Goal: Task Accomplishment & Management: Use online tool/utility

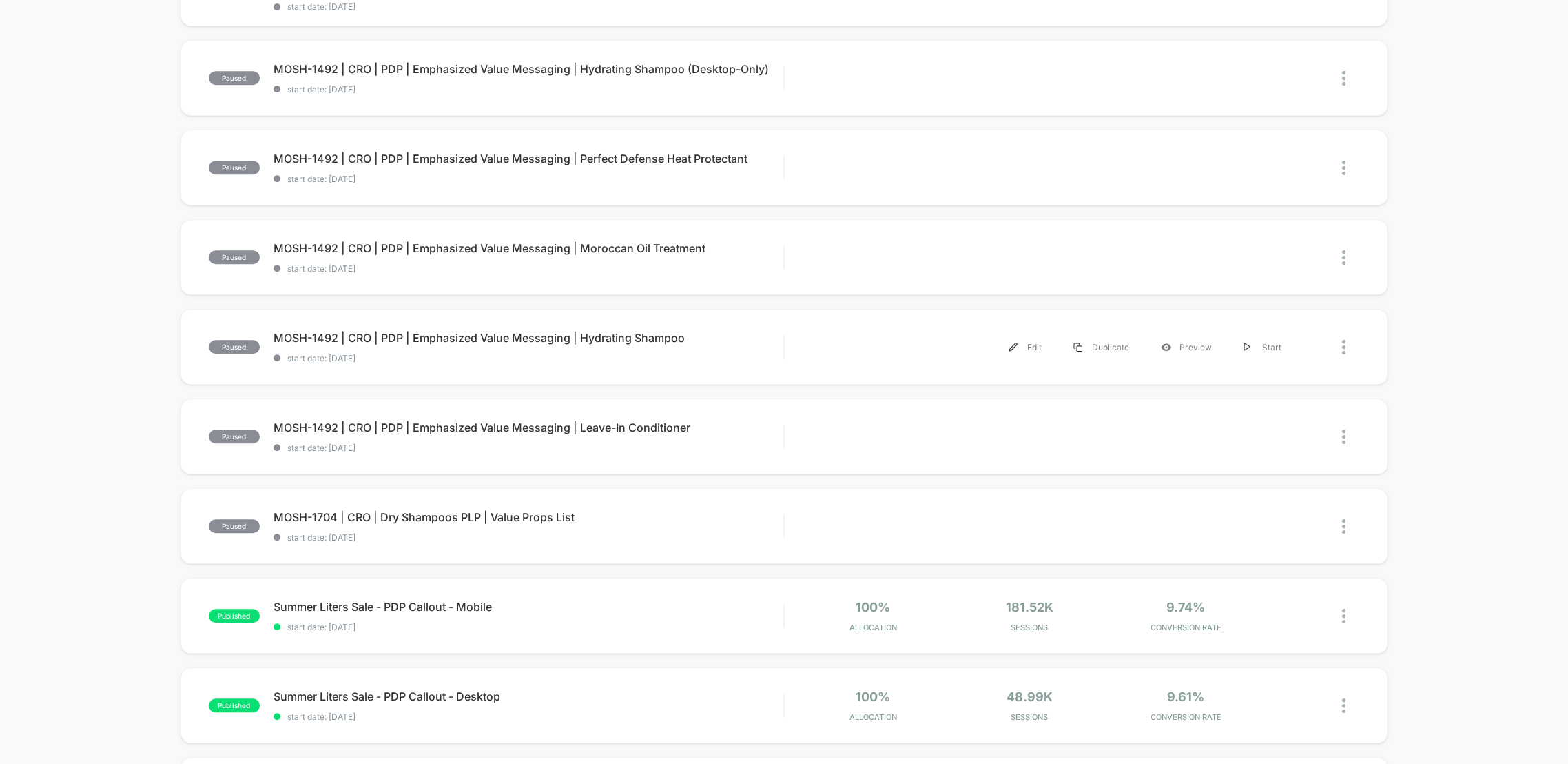
scroll to position [612, 0]
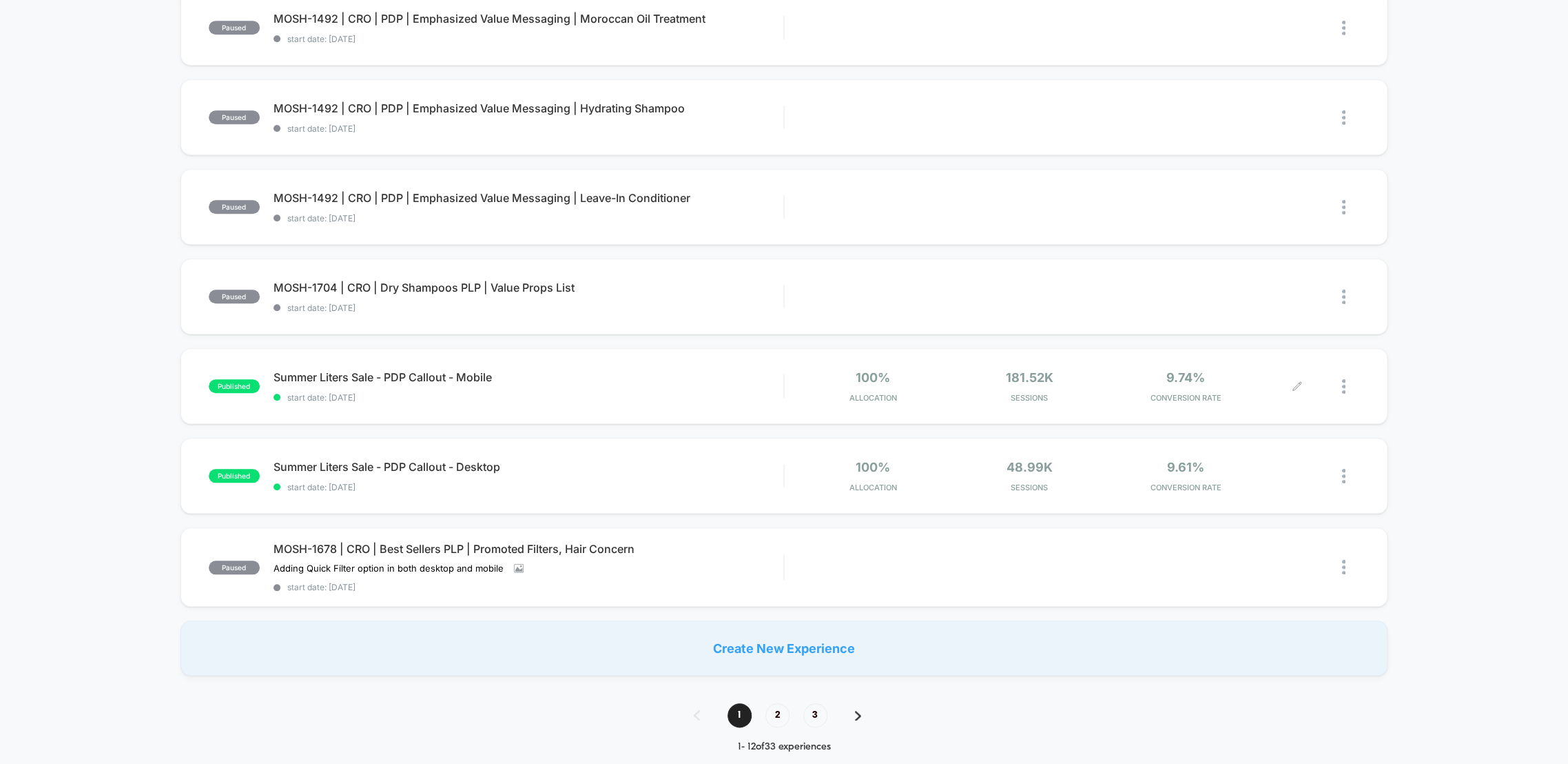
click at [1338, 378] on div at bounding box center [1328, 386] width 63 height 33
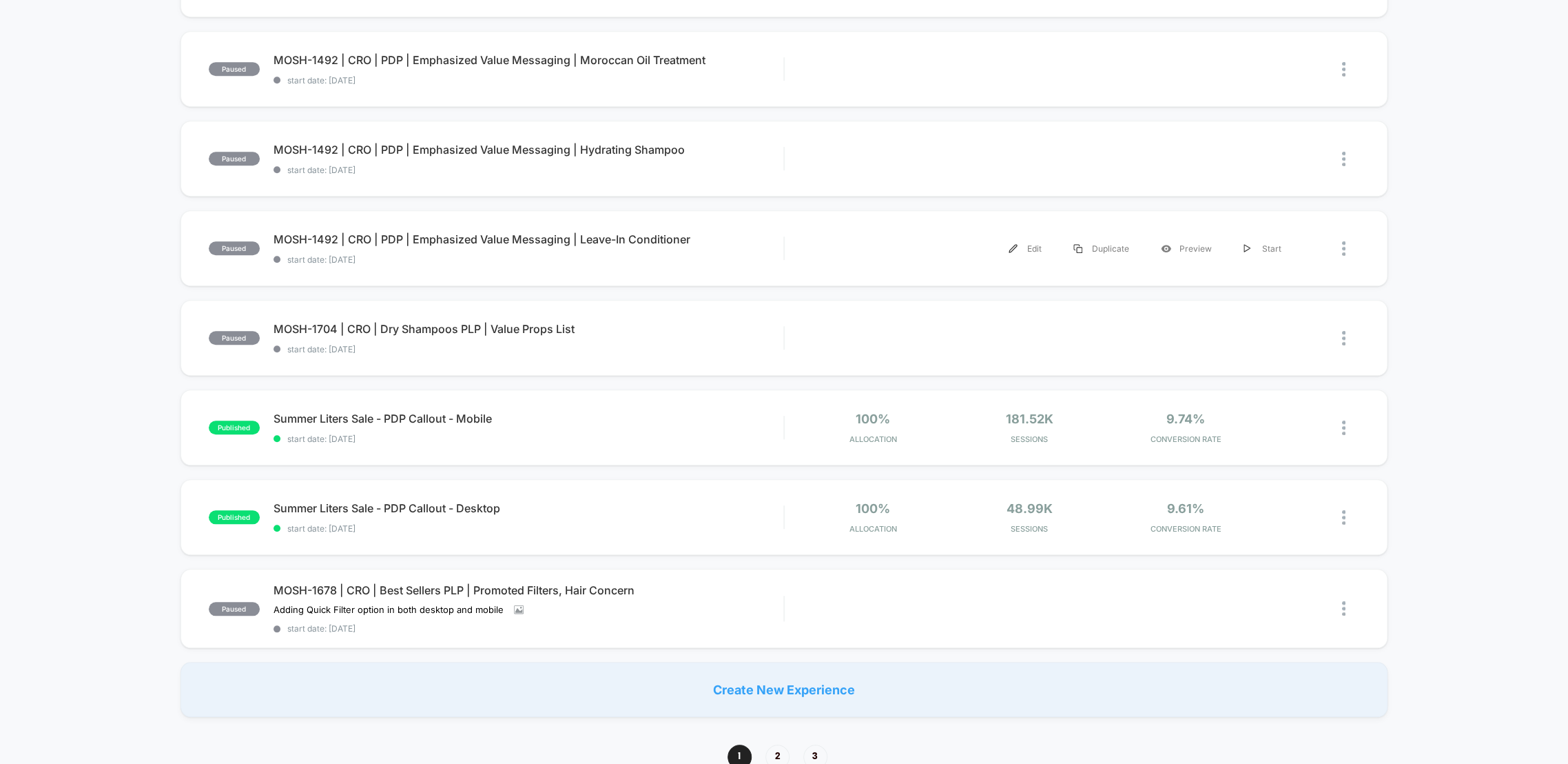
scroll to position [766, 0]
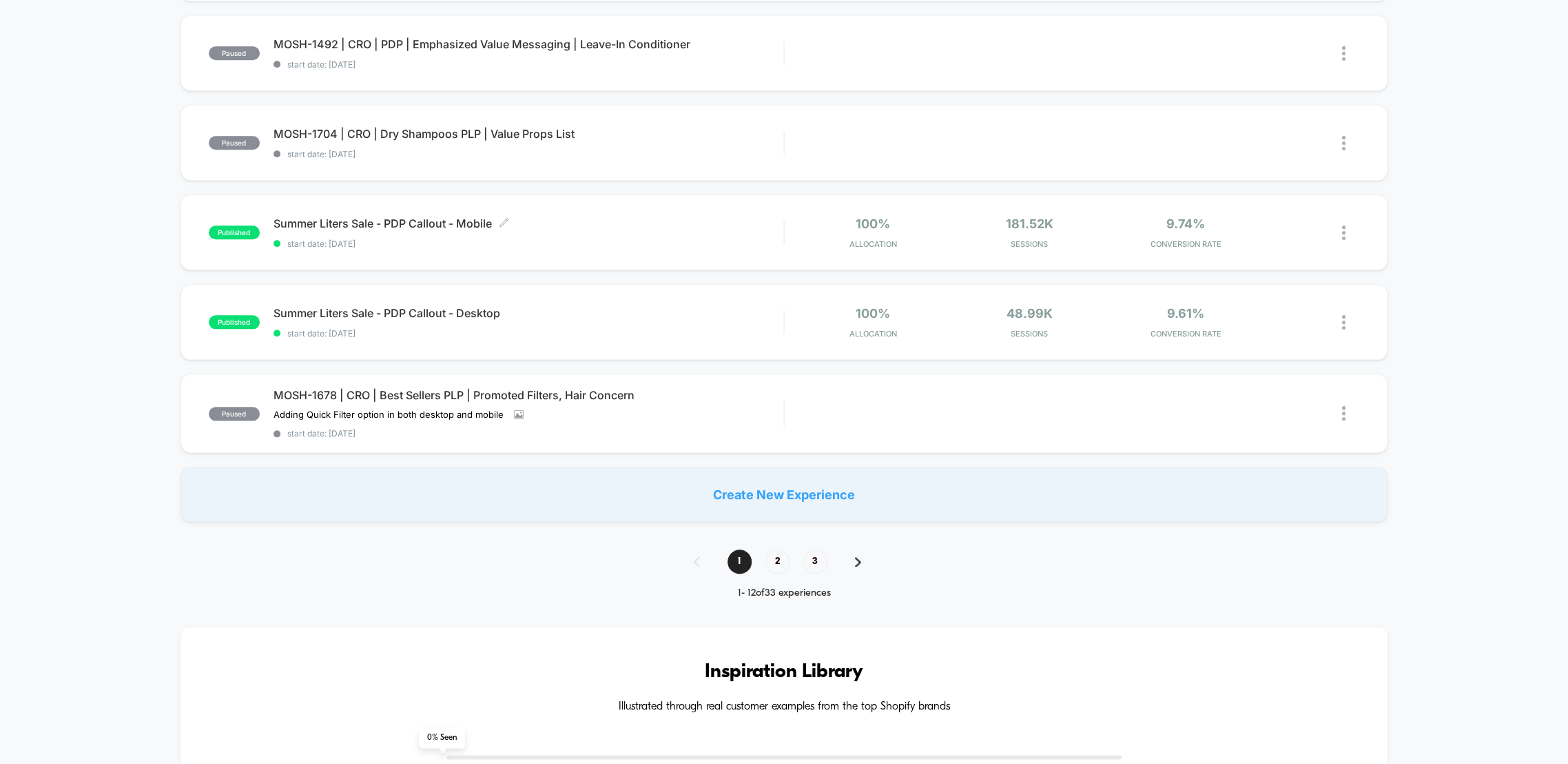
click at [645, 243] on span "start date: [DATE]" at bounding box center [529, 243] width 511 height 10
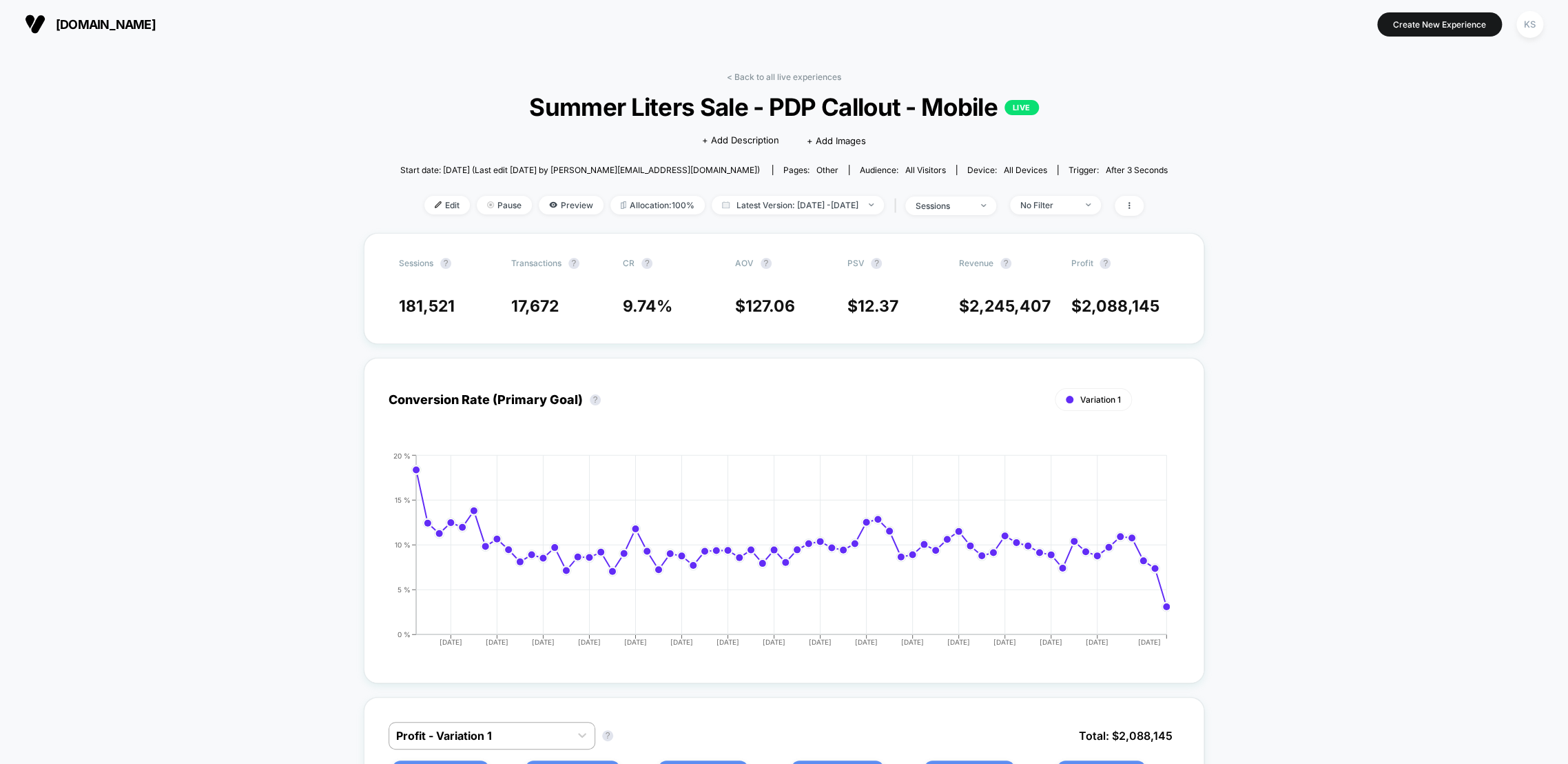
click at [487, 203] on img at bounding box center [490, 204] width 7 height 7
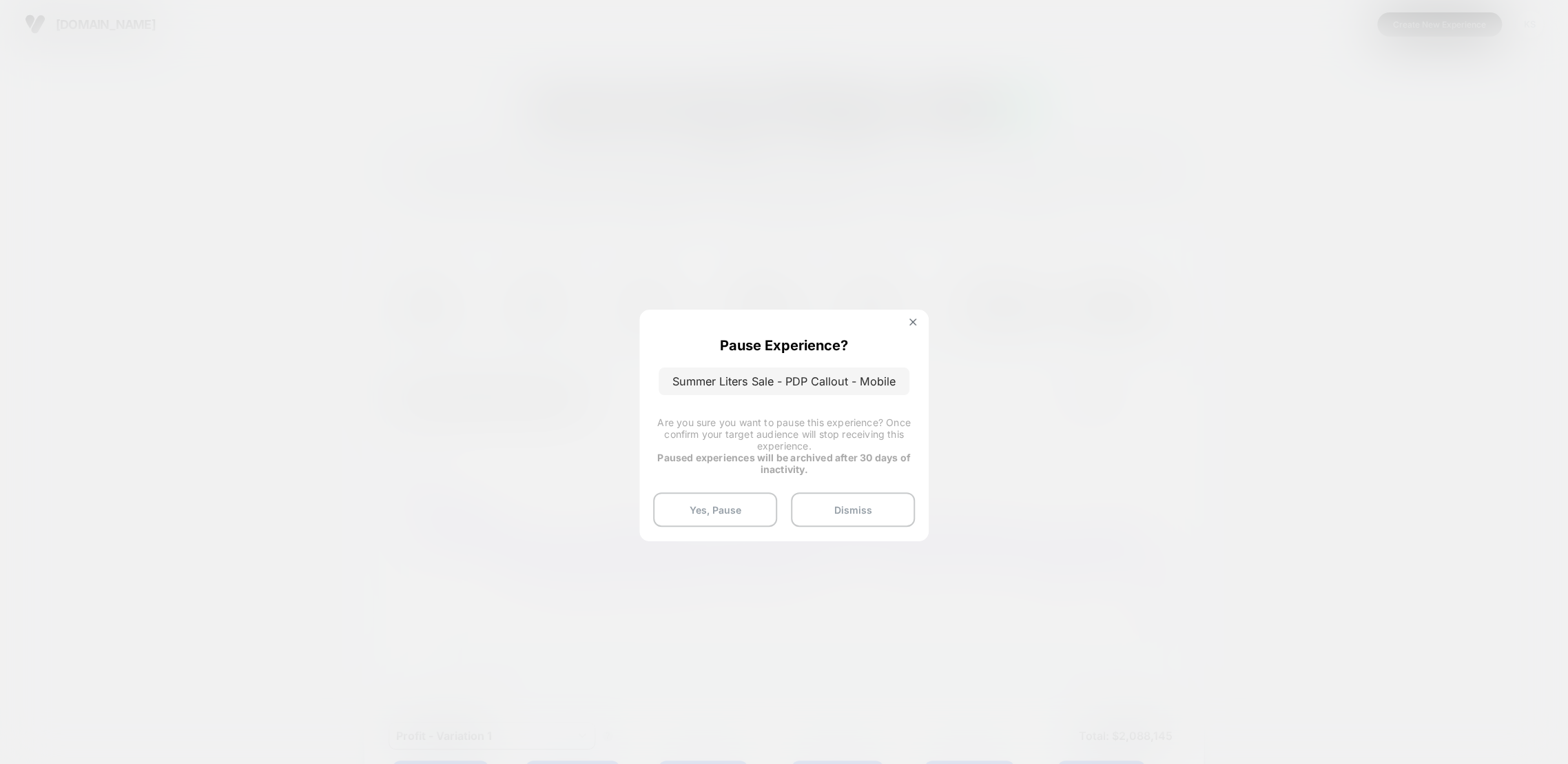
click at [754, 513] on button "Yes, Pause" at bounding box center [715, 509] width 124 height 35
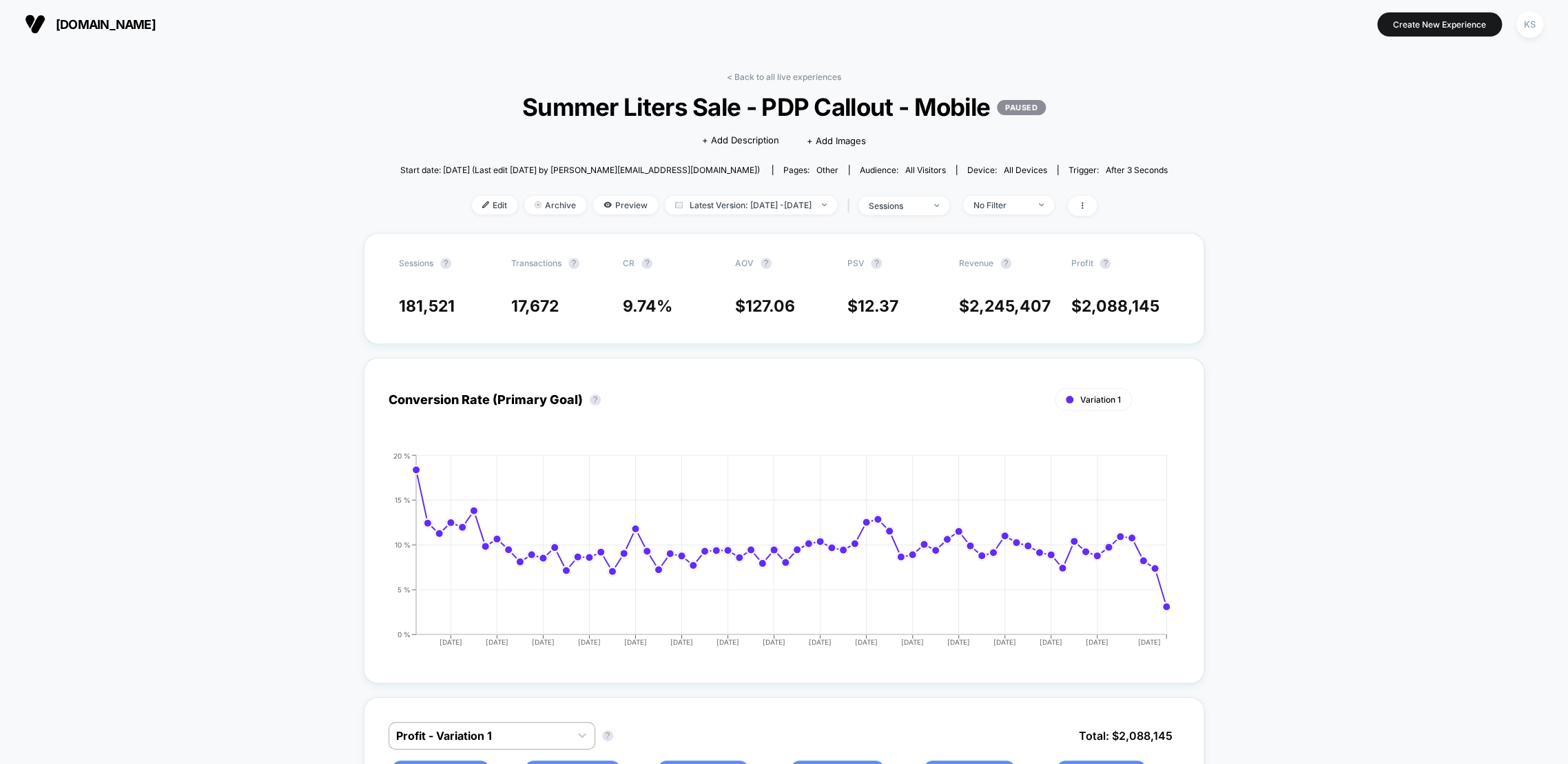
click at [798, 78] on link "< Back to all live experiences" at bounding box center [784, 77] width 114 height 10
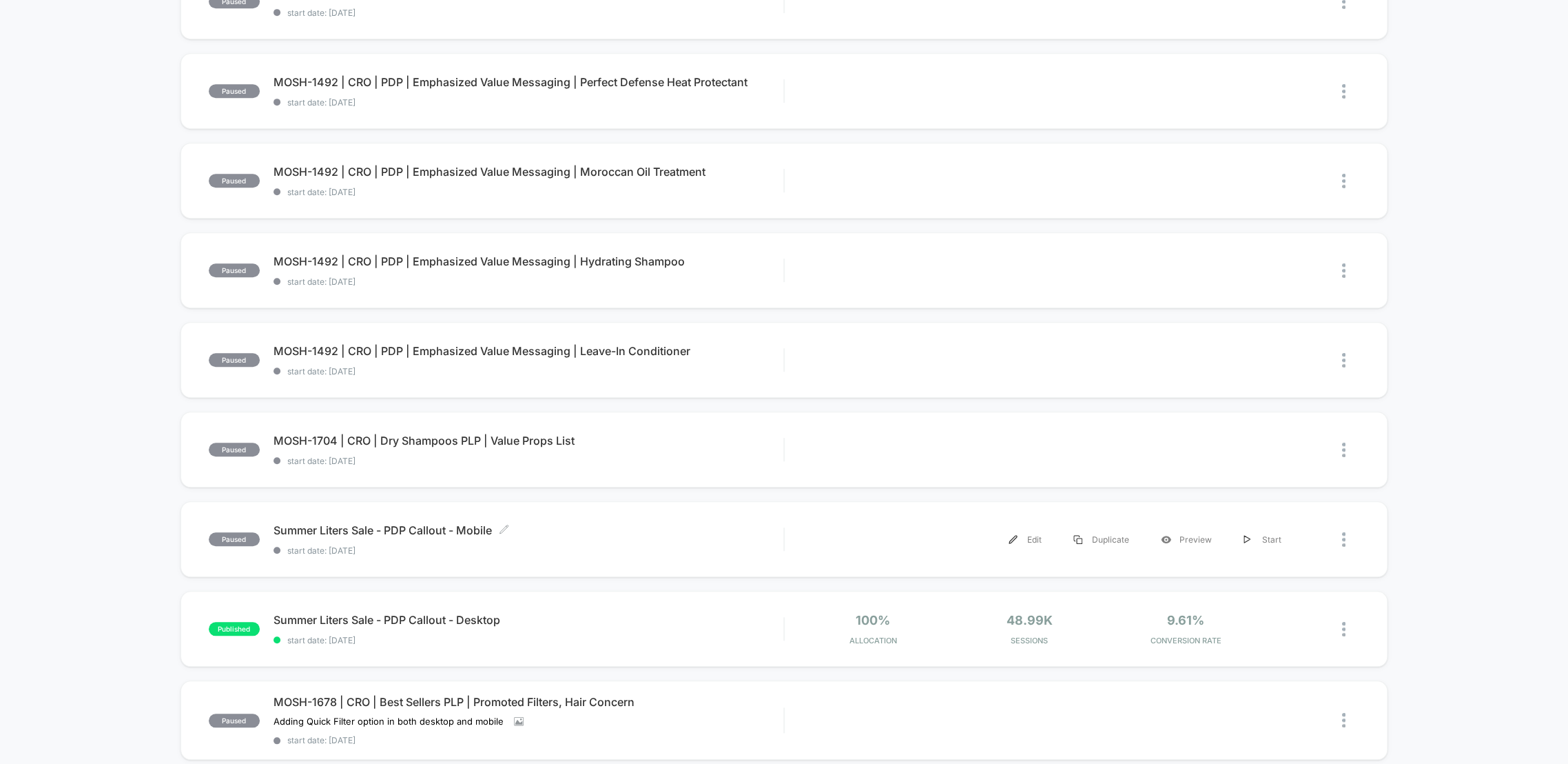
scroll to position [689, 0]
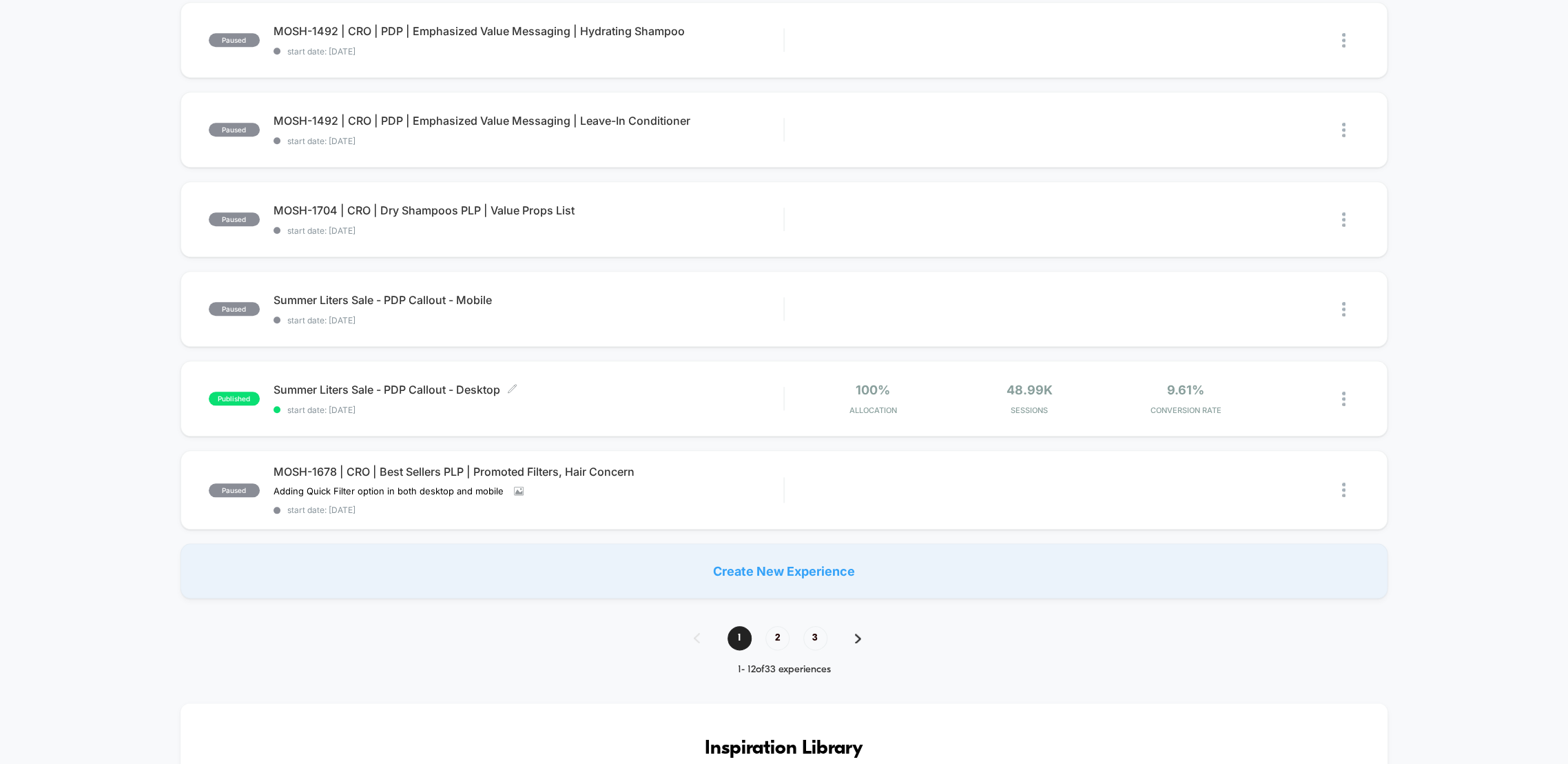
click at [422, 390] on span "Summer Liters Sale - PDP Callout - Desktop Click to edit experience details" at bounding box center [529, 389] width 511 height 14
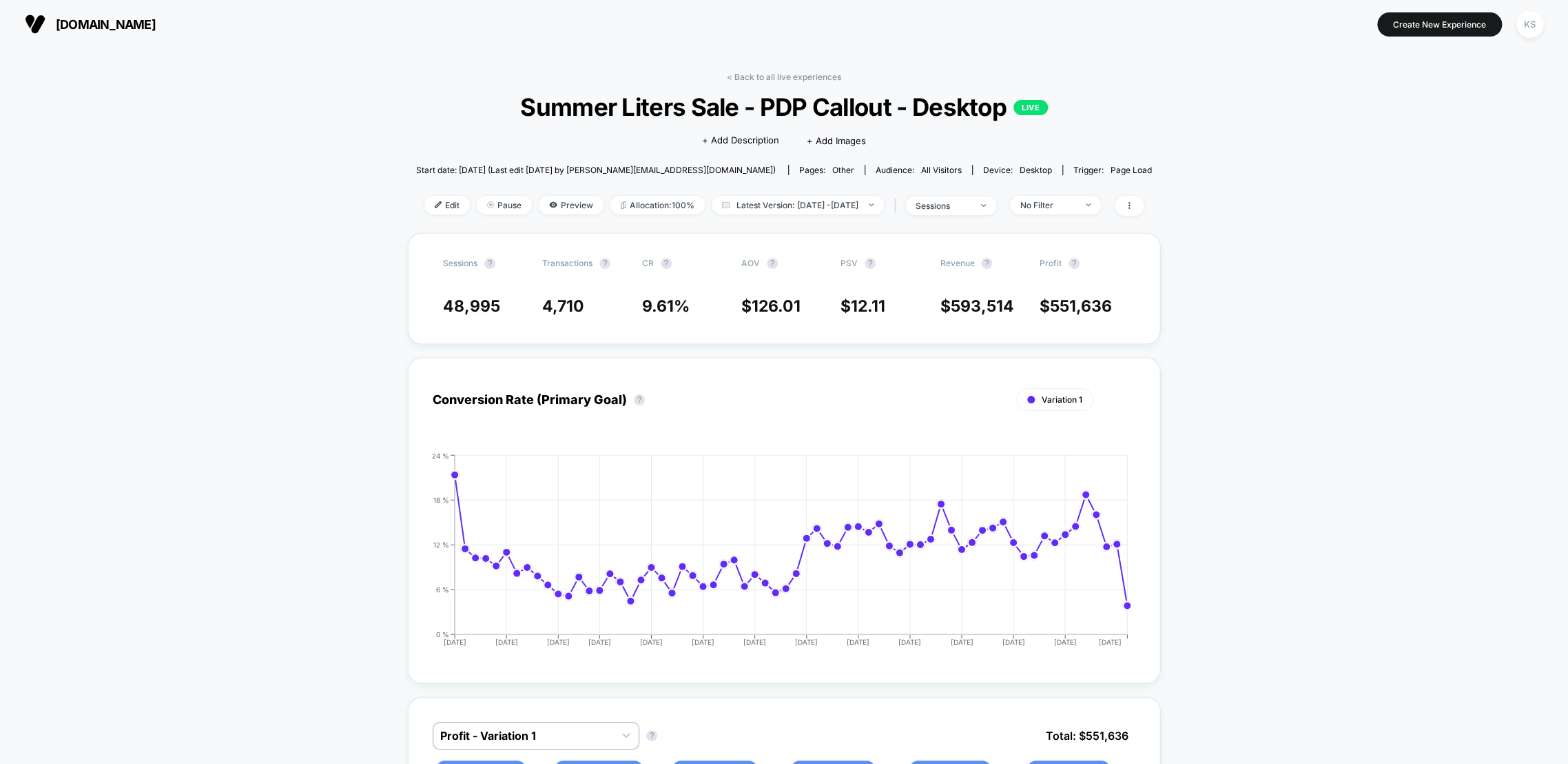
click at [489, 200] on span "Pause" at bounding box center [504, 205] width 55 height 19
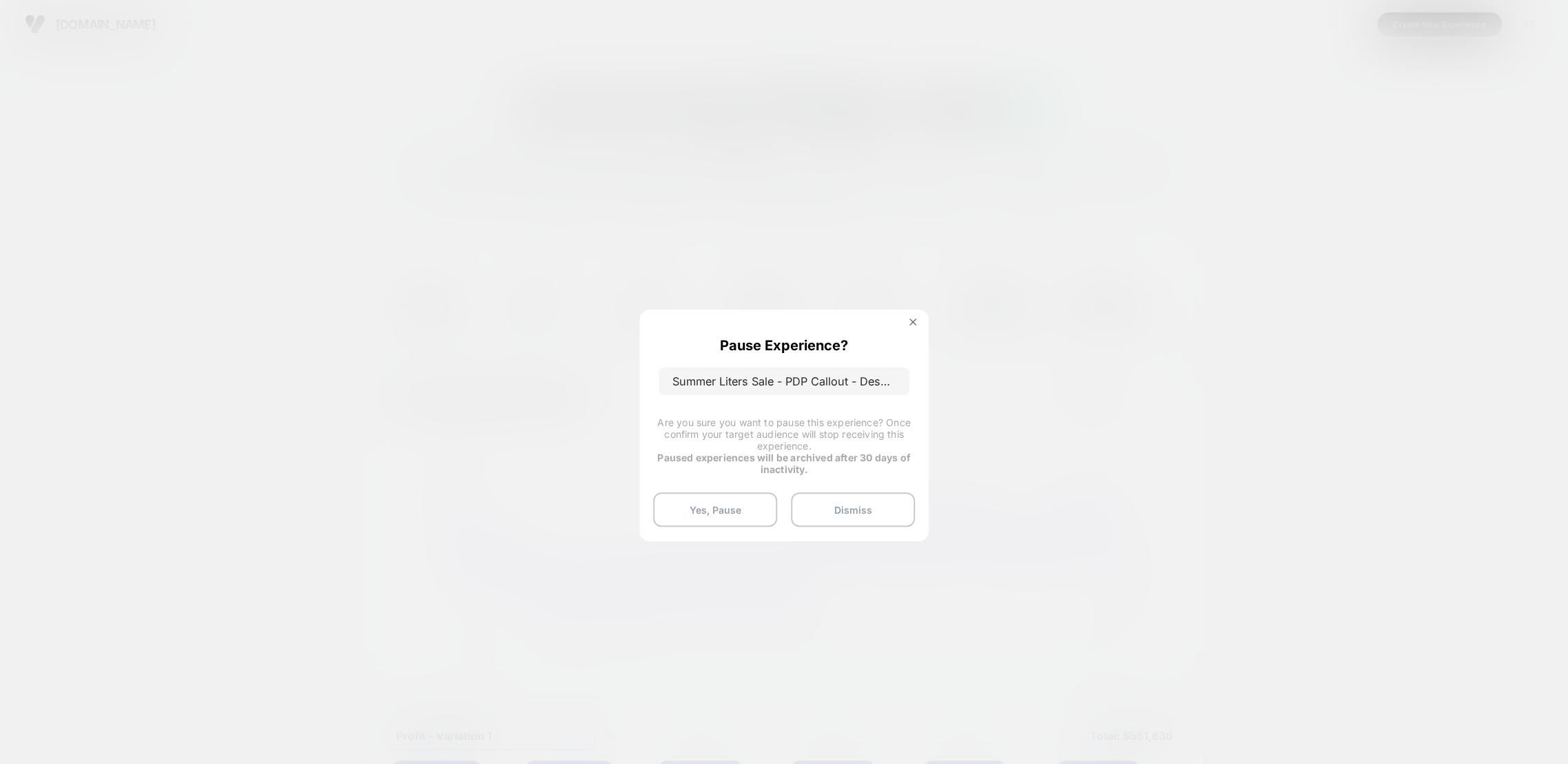
click at [725, 512] on button "Yes, Pause" at bounding box center [715, 509] width 124 height 35
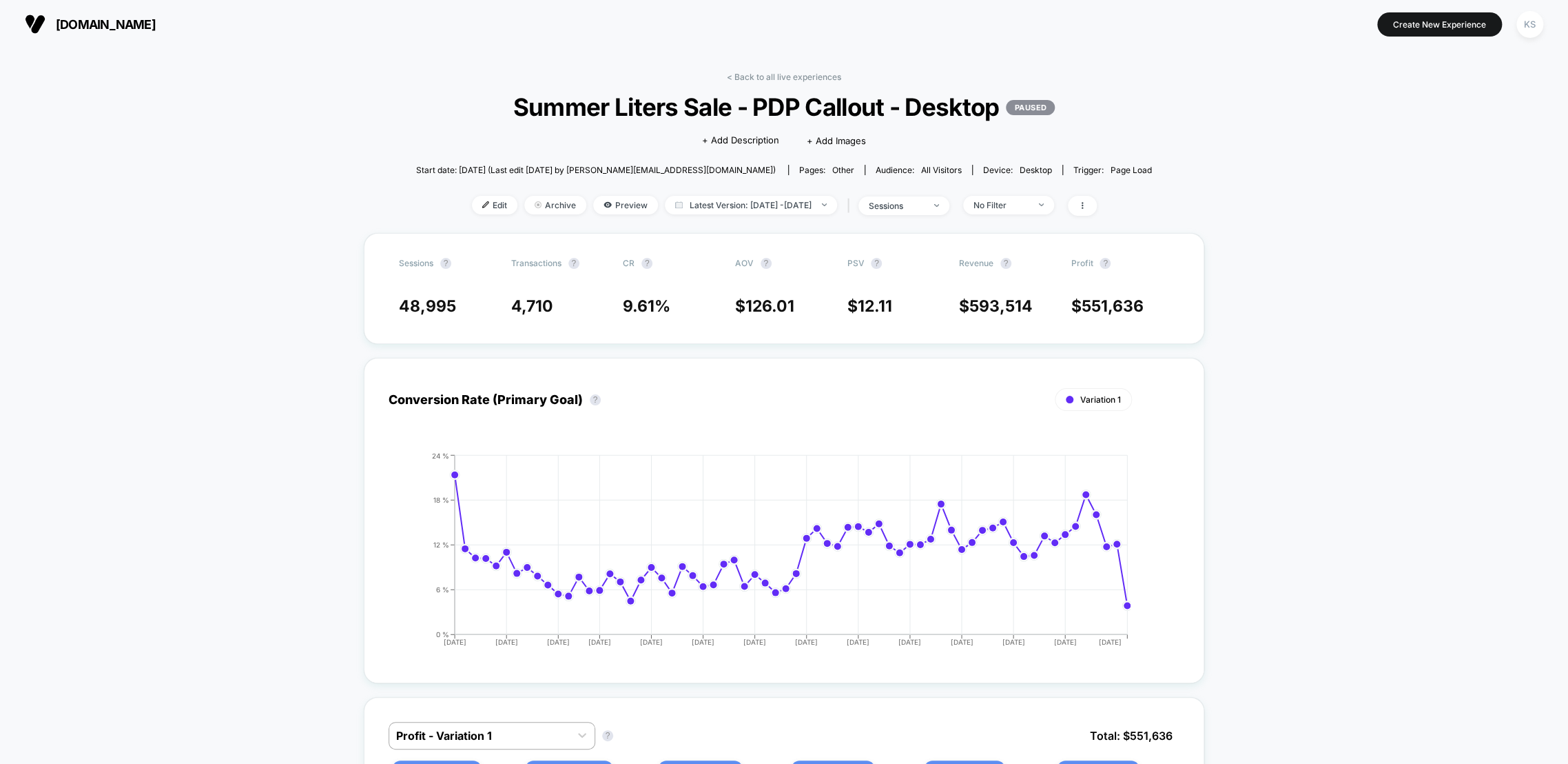
click at [747, 73] on link "< Back to all live experiences" at bounding box center [784, 77] width 114 height 10
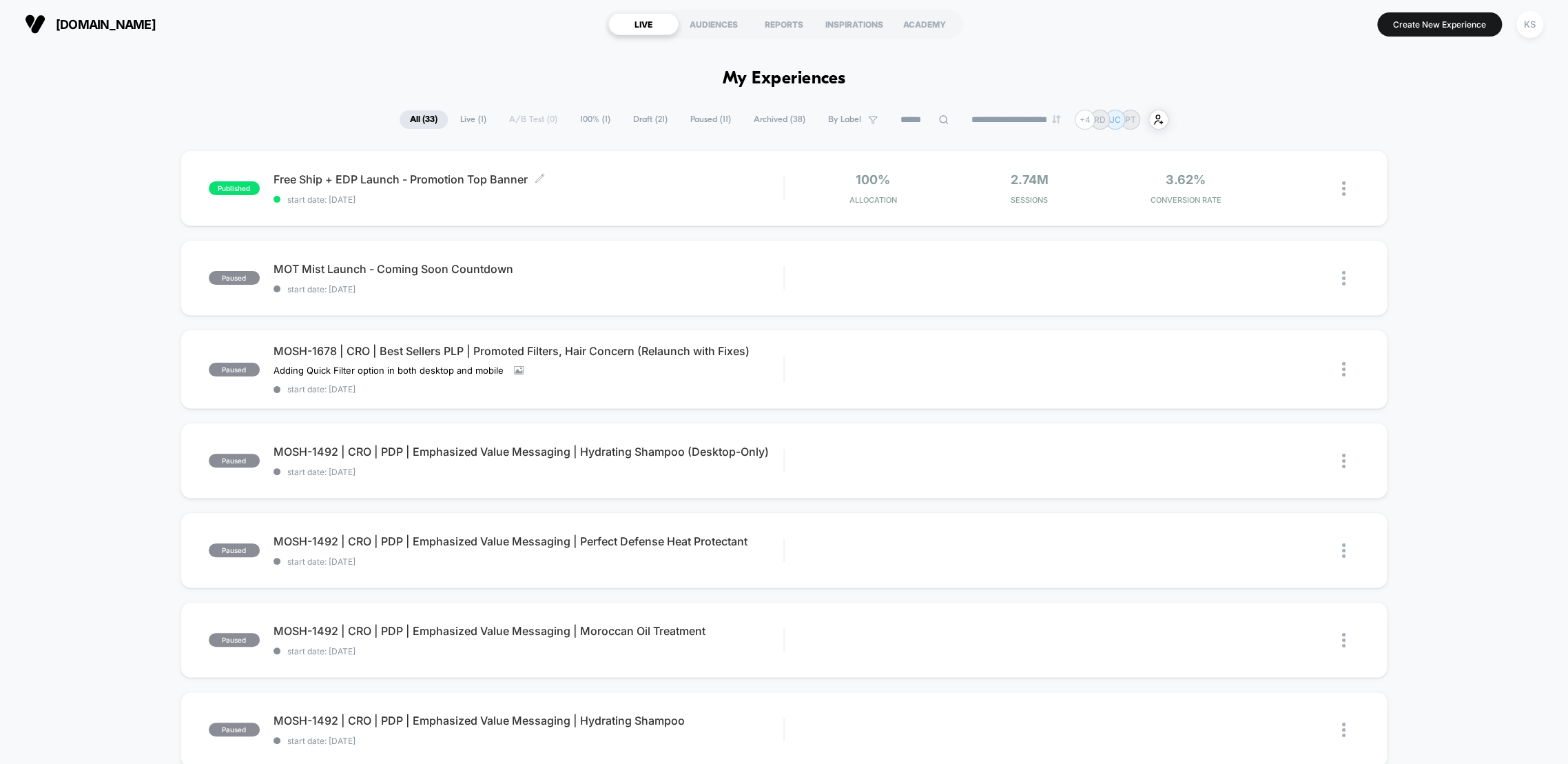
click at [612, 178] on span "Free Ship + EDP Launch - Promotion Top Banner Click to edit experience details" at bounding box center [529, 178] width 511 height 14
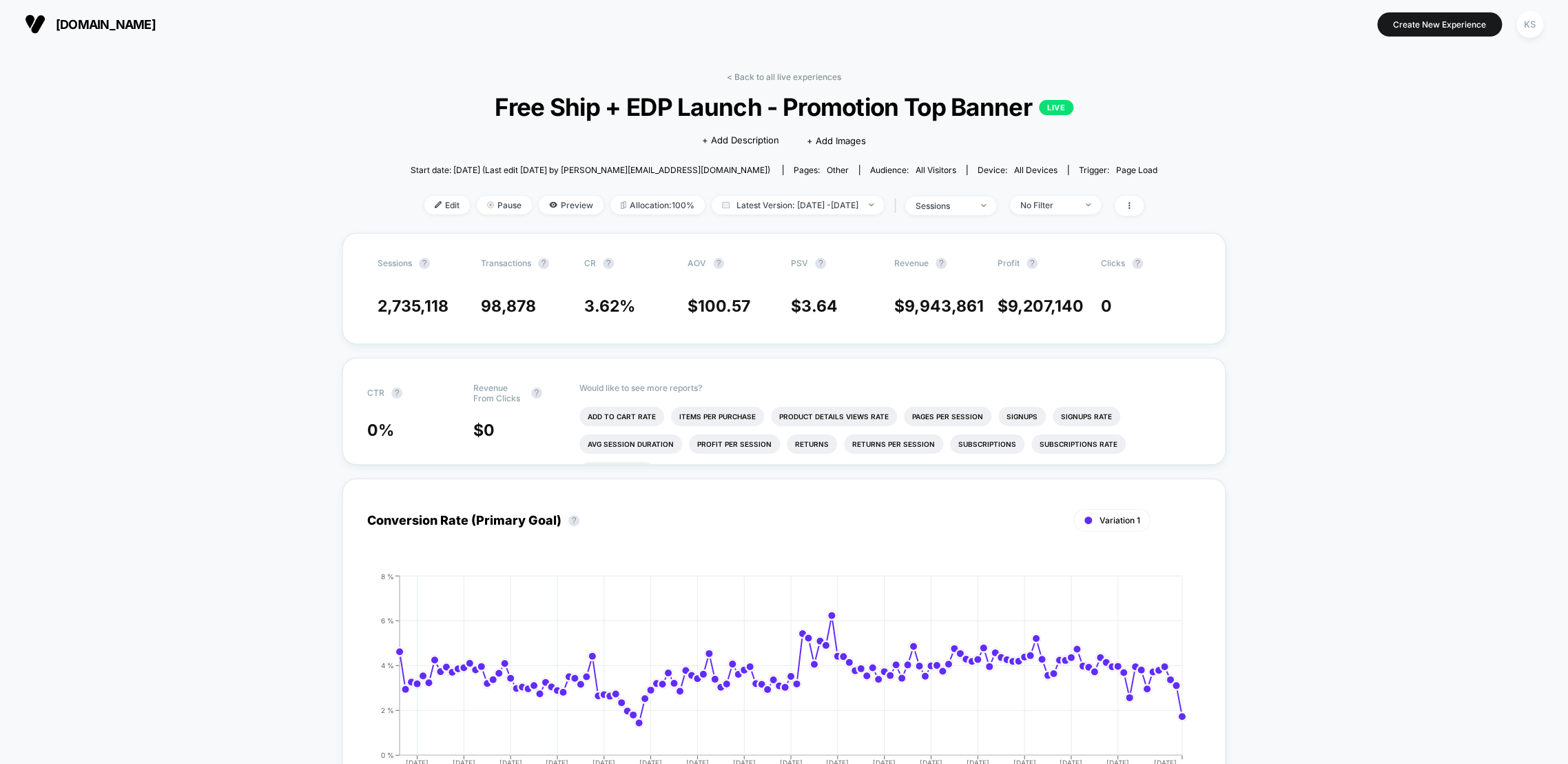
click at [445, 206] on div "Edit Pause Preview Allocation: 100% Latest Version: Apr 23, 2025 - Sep 4, 2025 …" at bounding box center [784, 205] width 747 height 20
click at [431, 206] on span "Edit" at bounding box center [447, 205] width 46 height 19
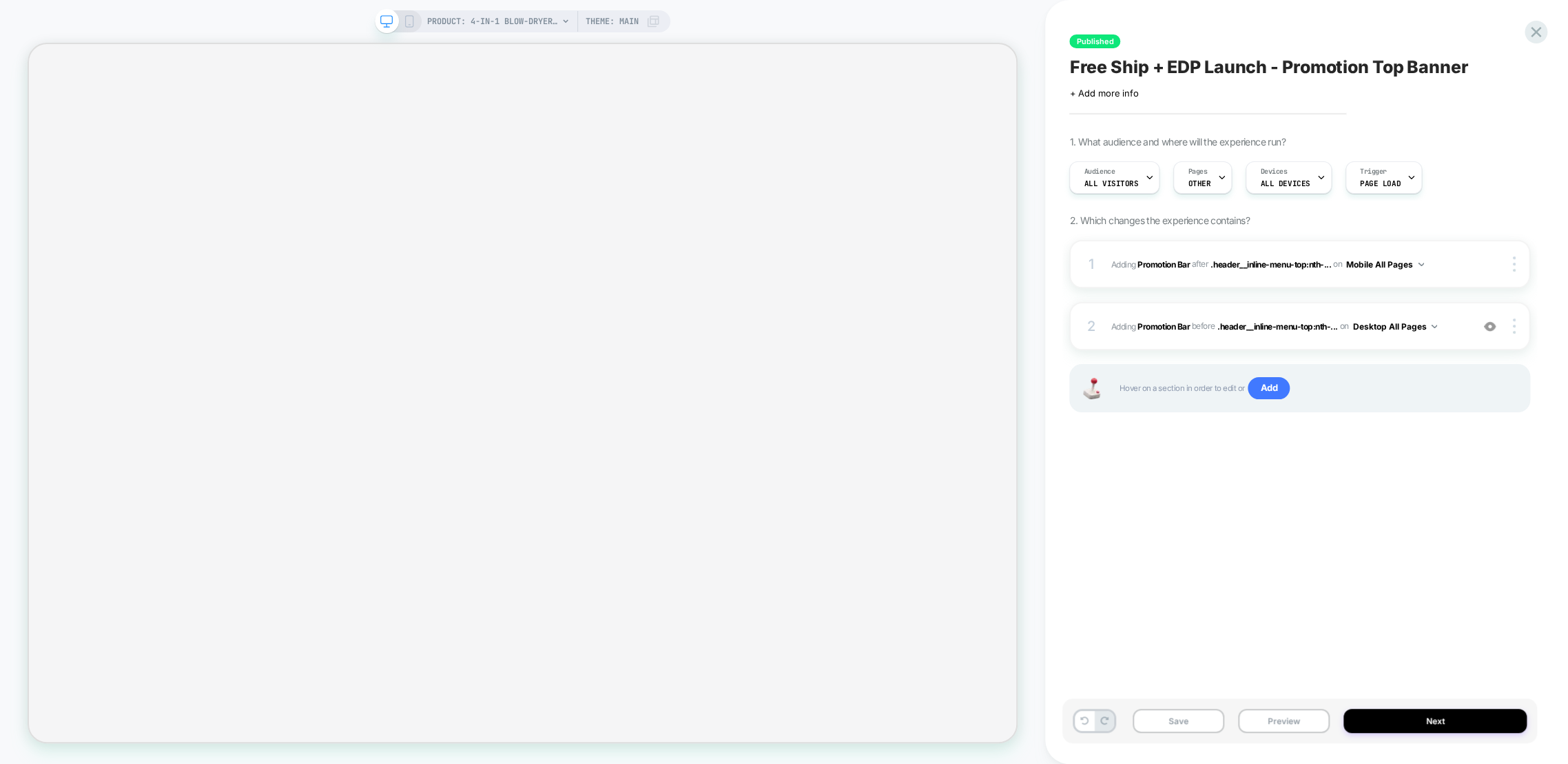
click at [1461, 326] on span "#_loomi_addon_1730755746583_dup1733848291_dup1738172265_dup1739304207 Adding Pr…" at bounding box center [1287, 326] width 354 height 17
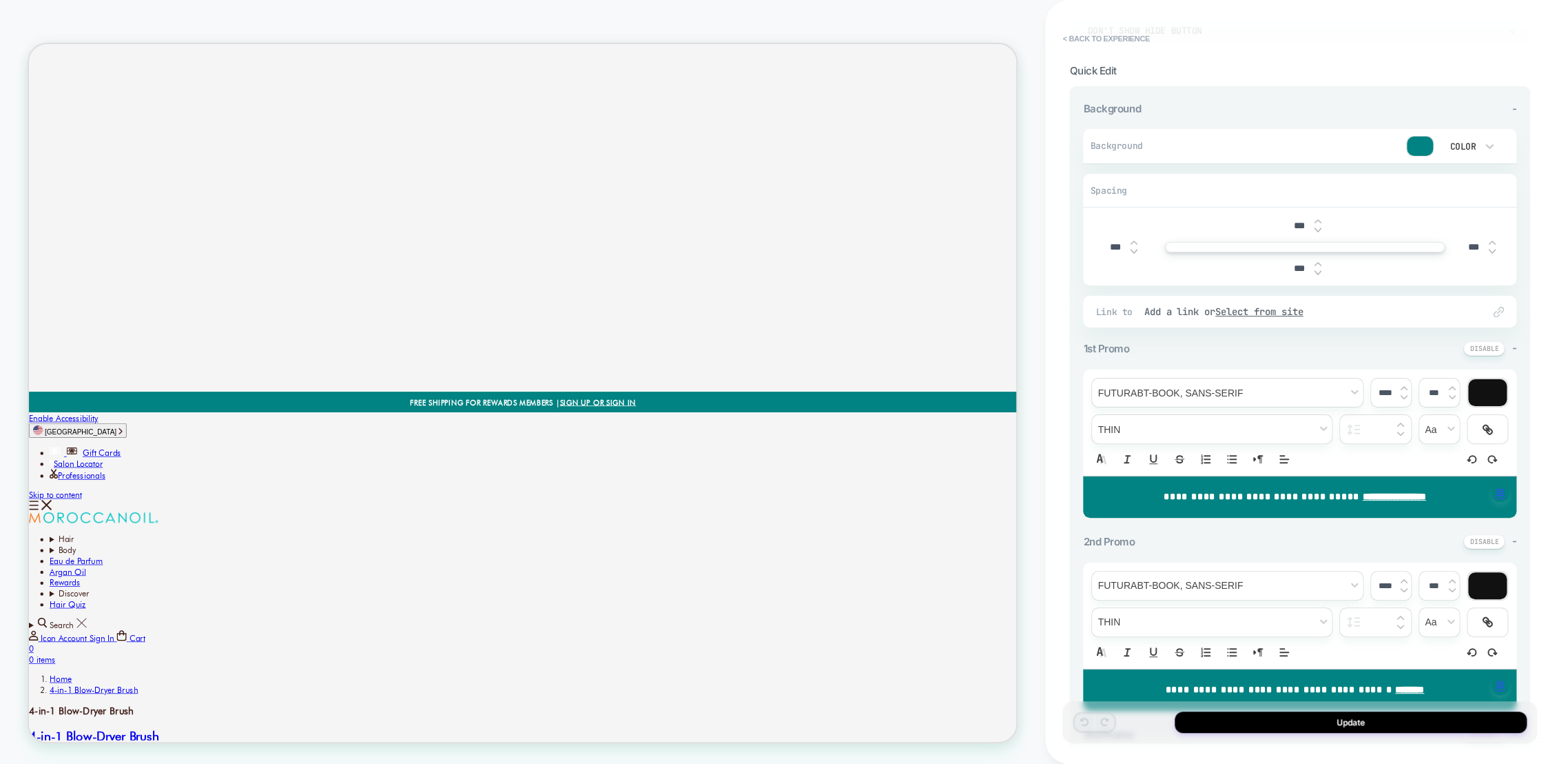
scroll to position [383, 0]
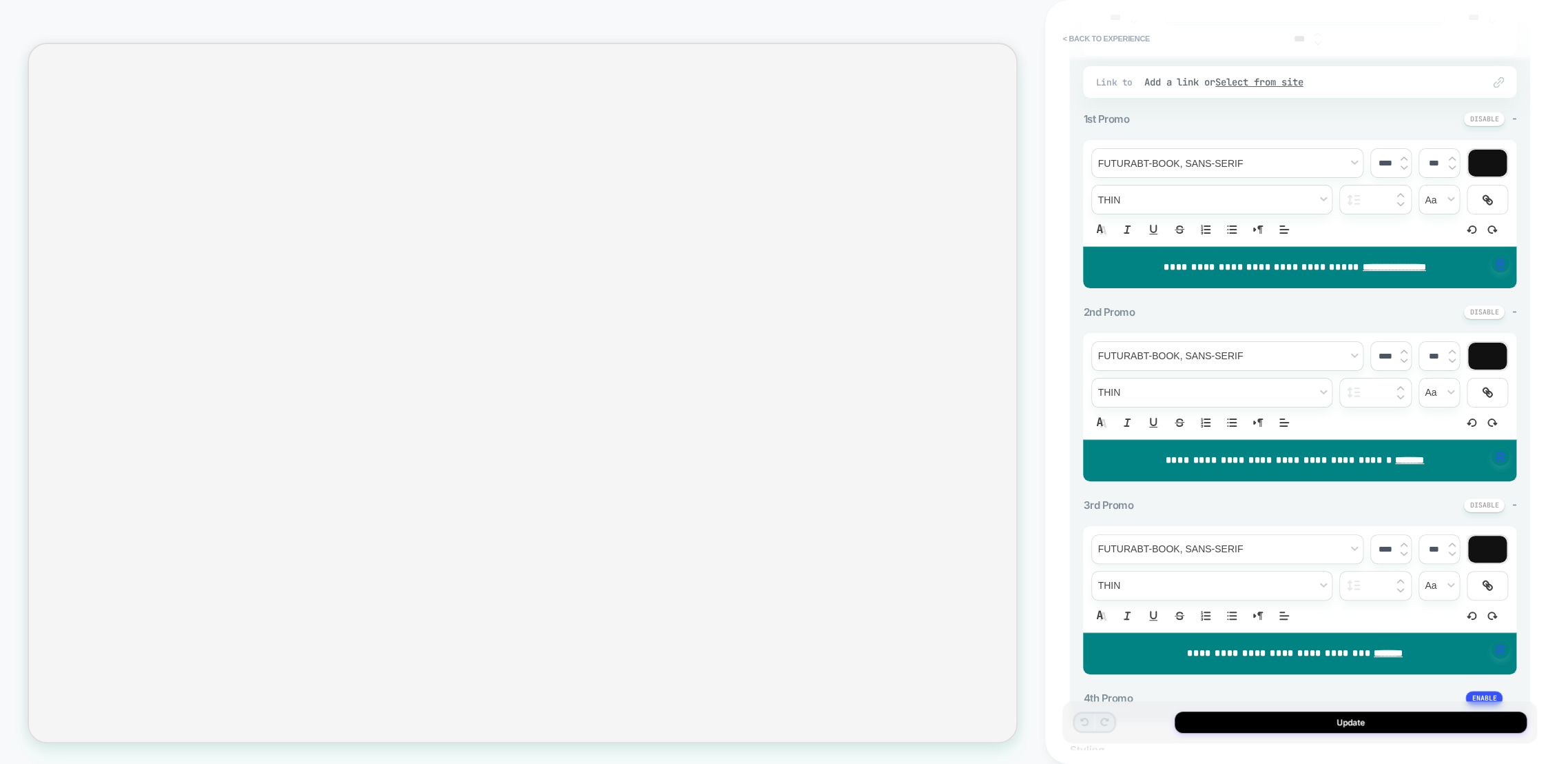
click at [1493, 310] on button at bounding box center [1484, 311] width 41 height 14
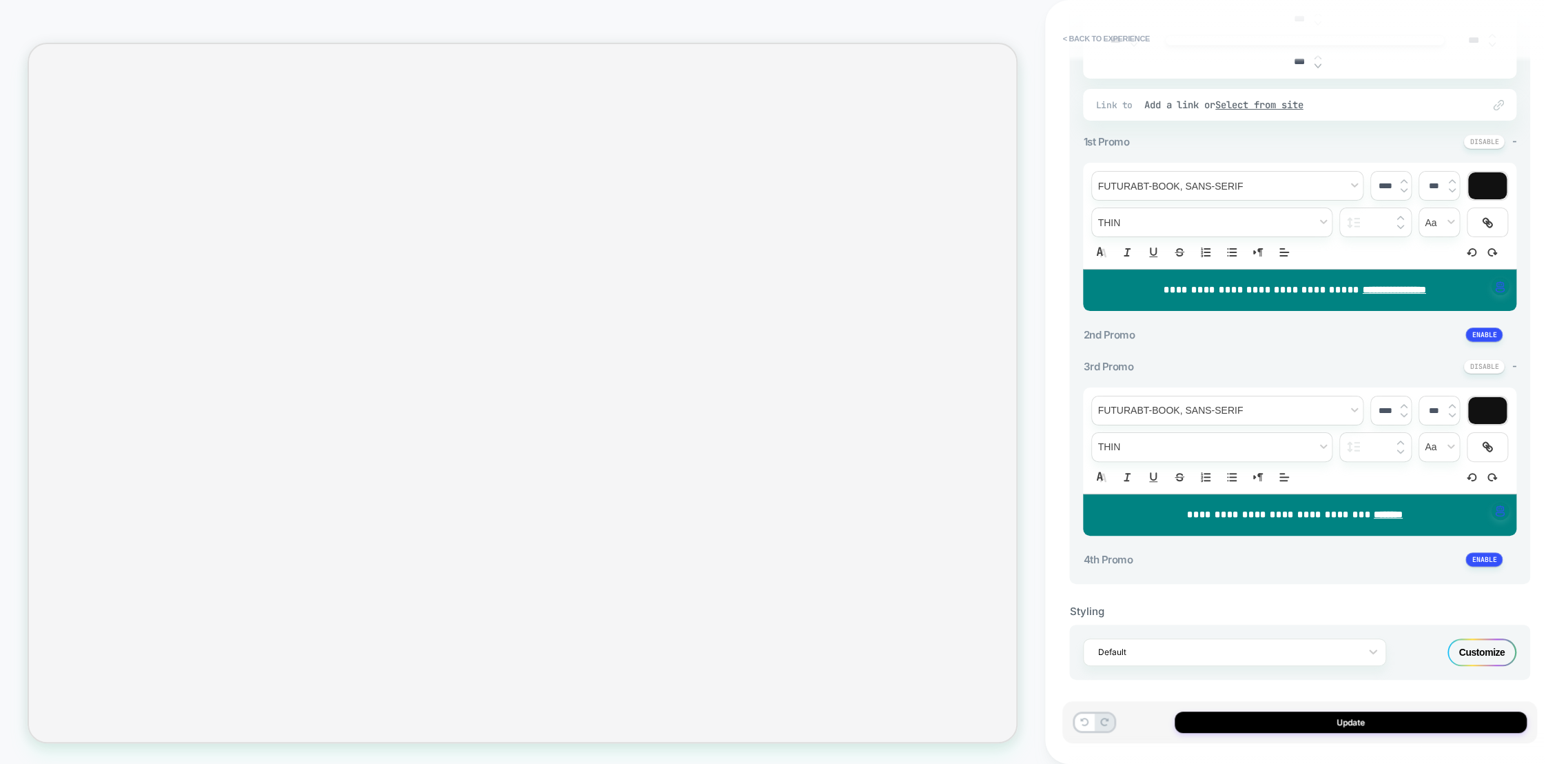
click at [1358, 724] on button "Update" at bounding box center [1350, 721] width 352 height 21
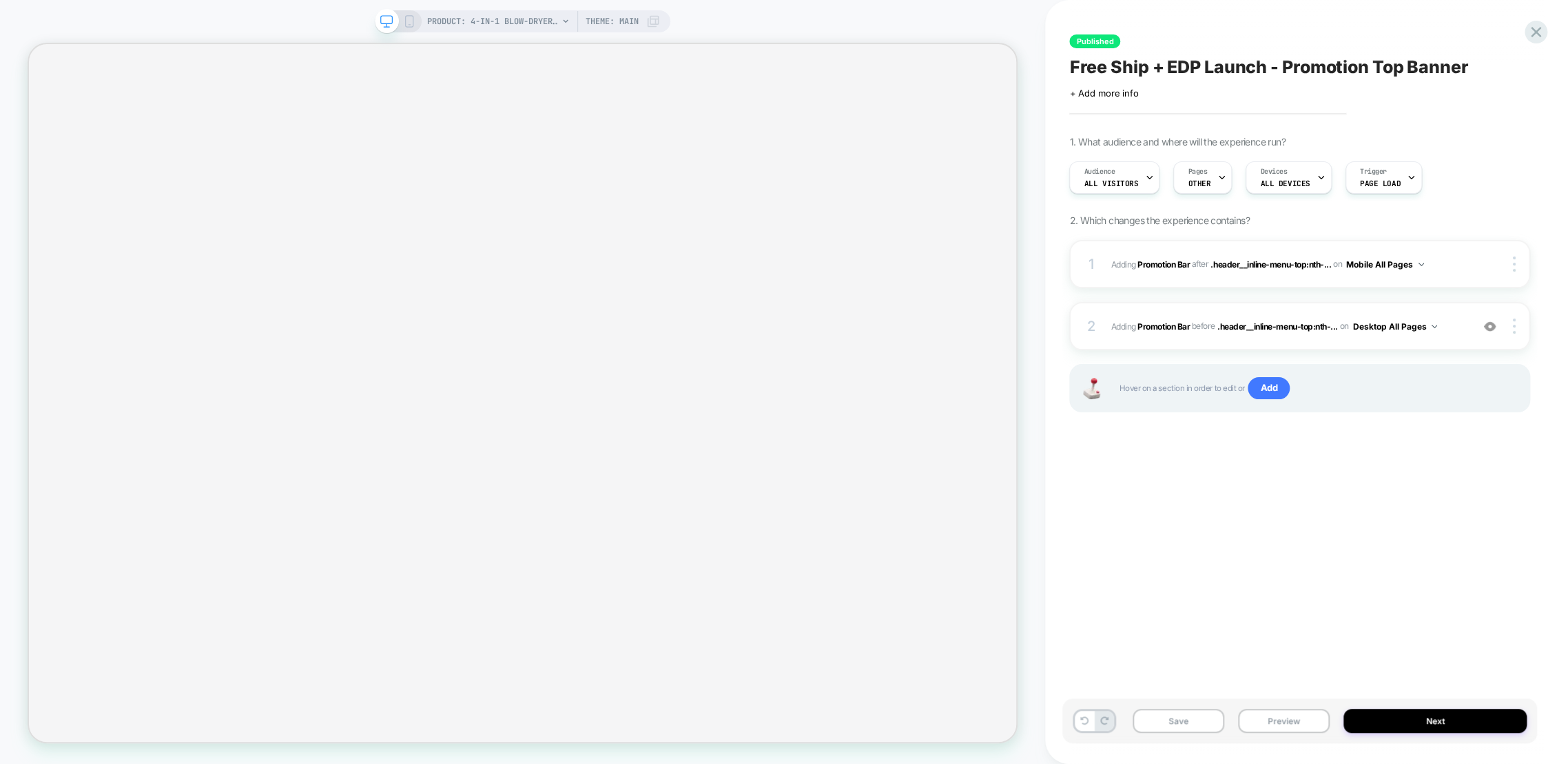
click at [406, 18] on icon at bounding box center [409, 21] width 12 height 12
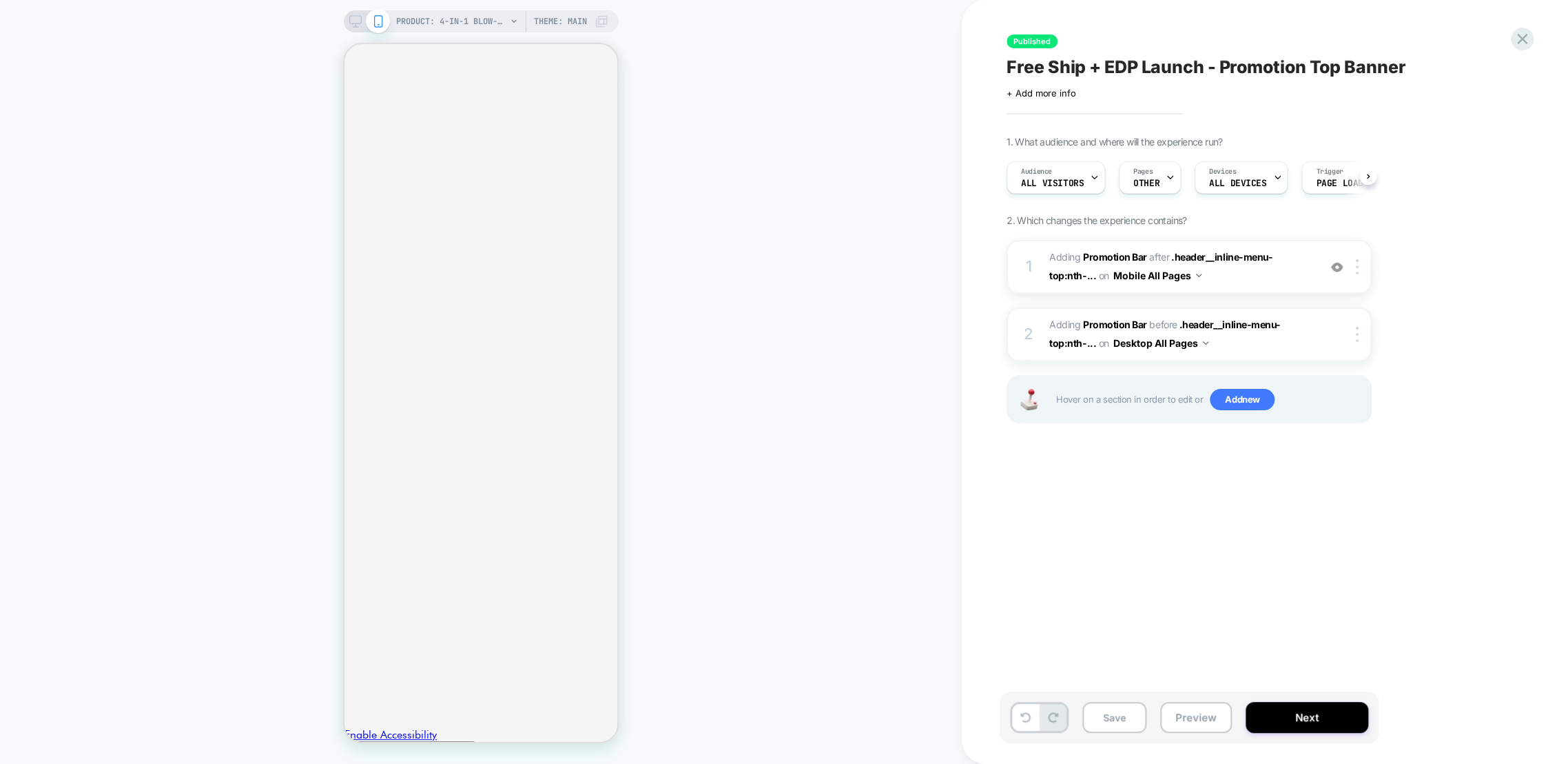
click at [1295, 270] on span "#_loomi_addon_1730755392462_dup1733848291_dup1738172265_dup1739304207 Adding Pr…" at bounding box center [1180, 267] width 262 height 37
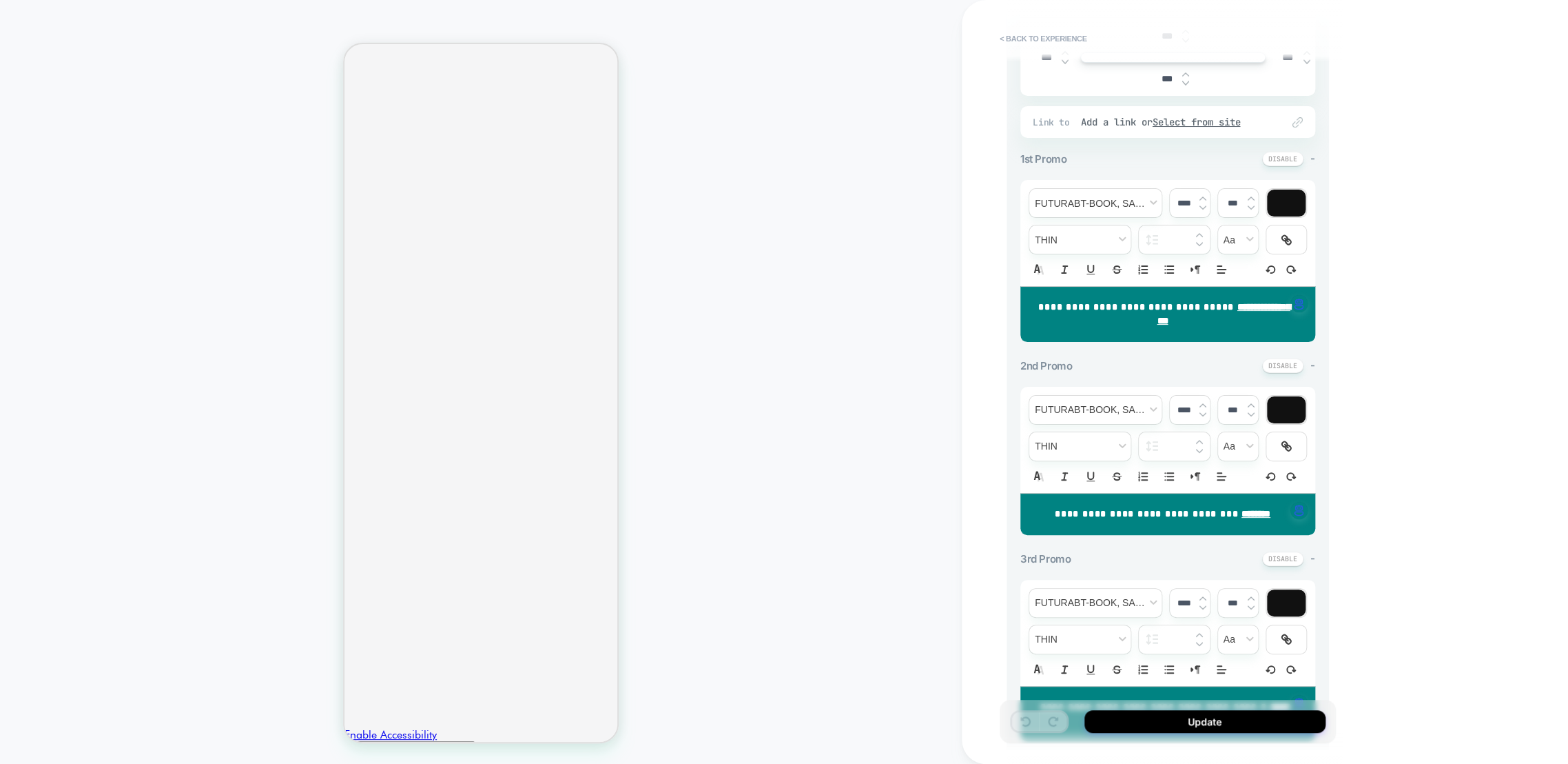
scroll to position [459, 0]
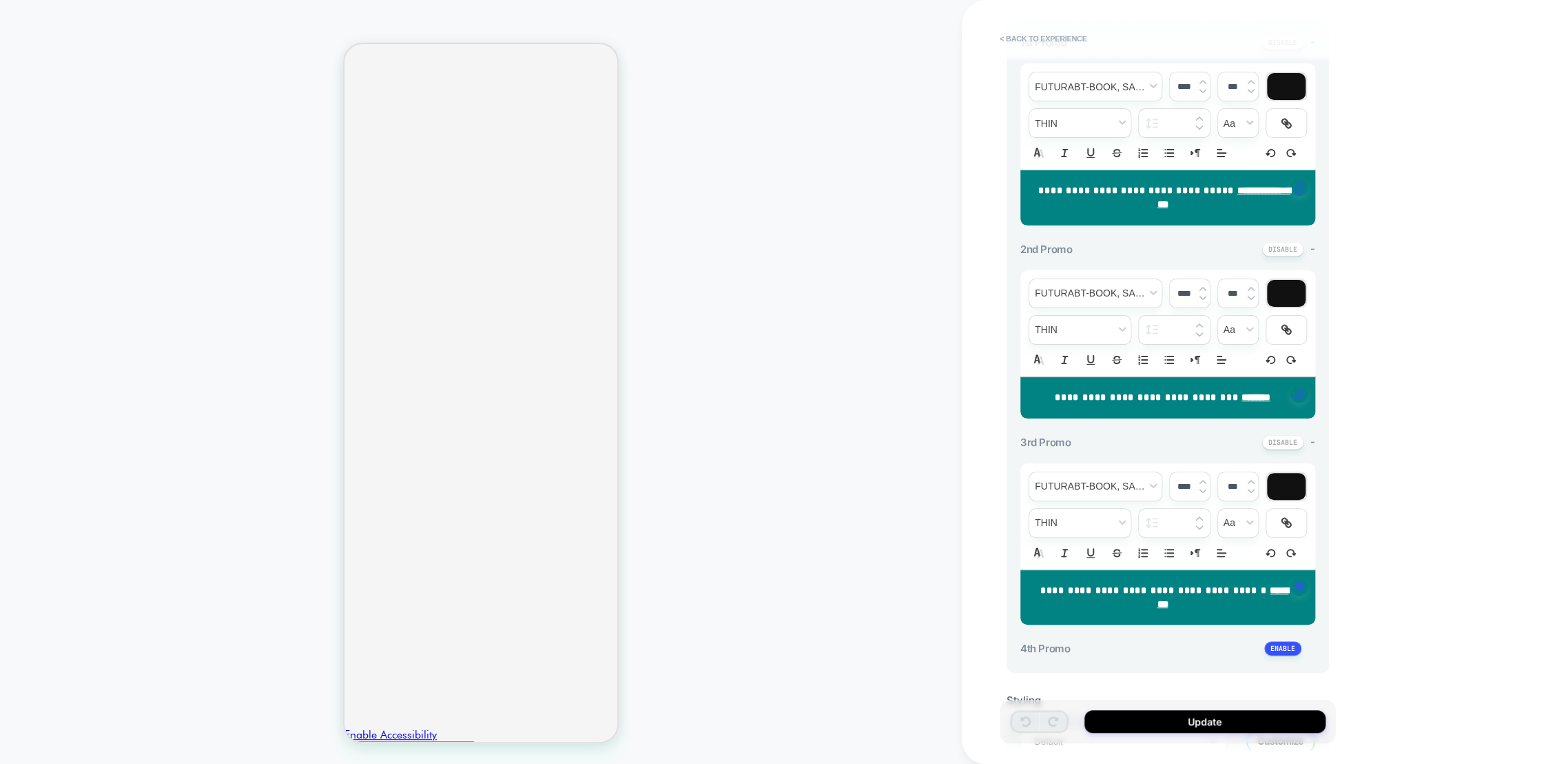
click at [1288, 449] on button at bounding box center [1283, 442] width 41 height 14
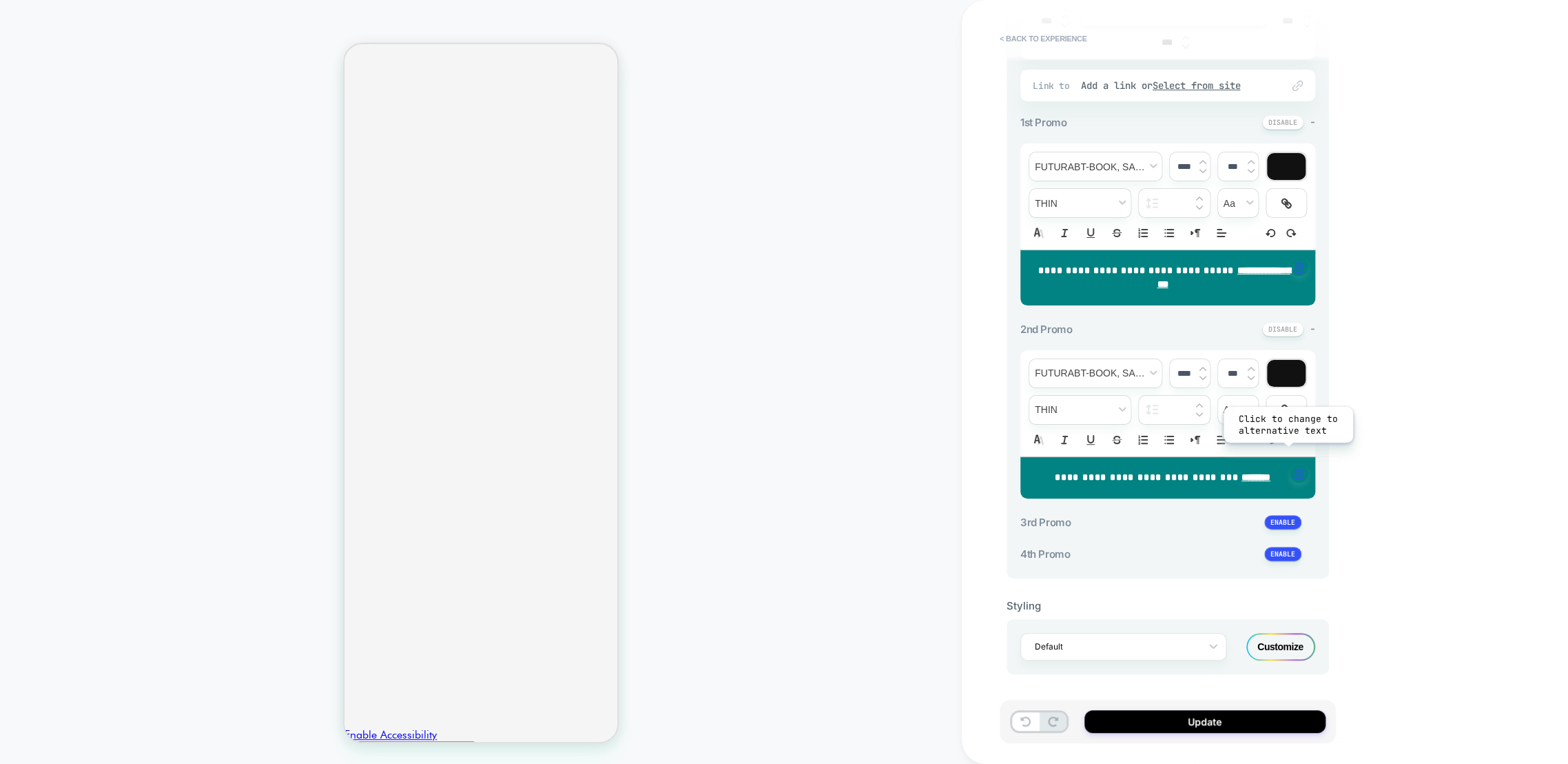
scroll to position [388, 0]
click at [1219, 729] on button "Update" at bounding box center [1205, 721] width 241 height 22
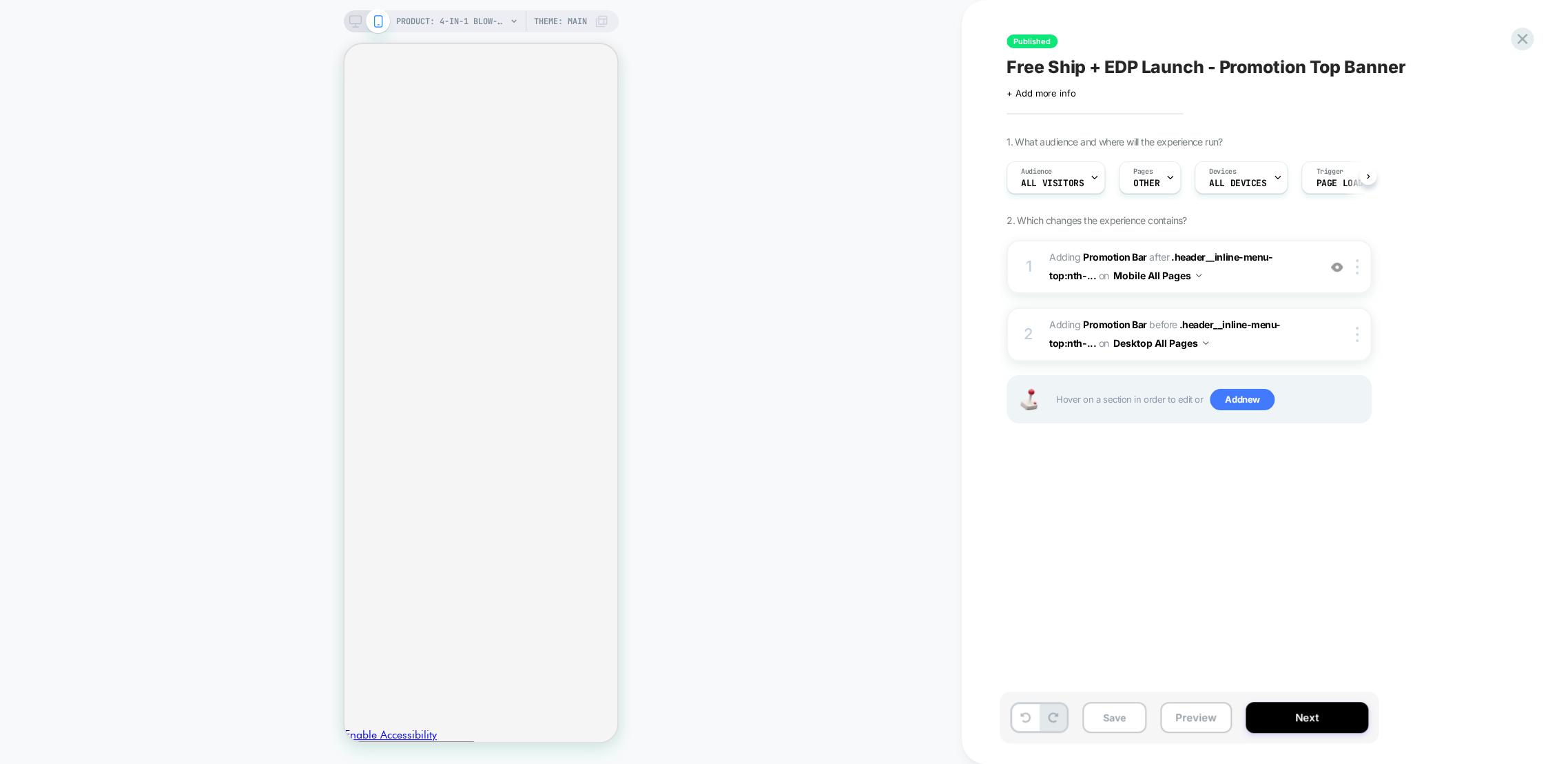
scroll to position [0, 0]
click at [1103, 718] on button "Save" at bounding box center [1114, 716] width 64 height 31
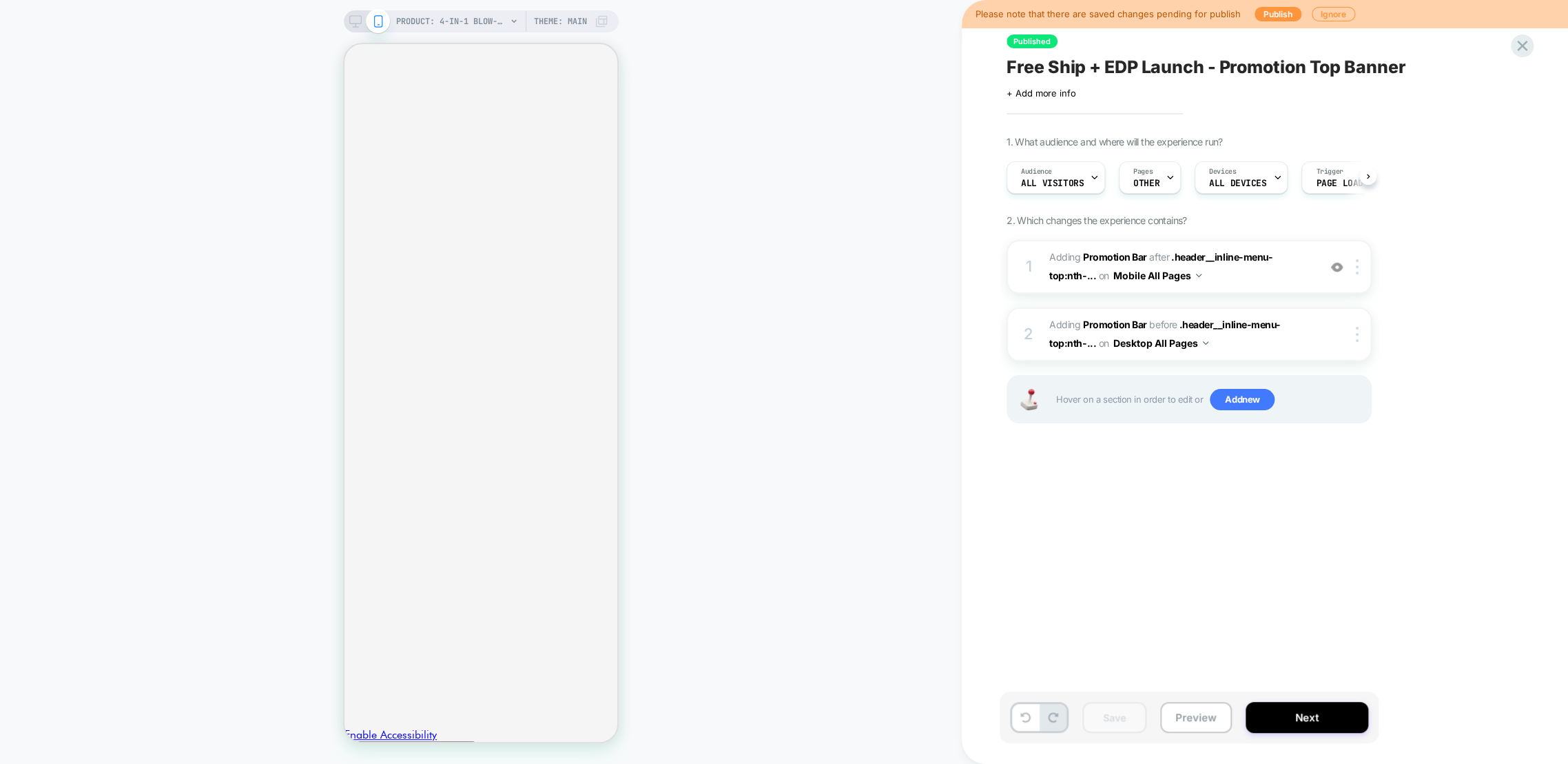
click at [1304, 715] on button "Next" at bounding box center [1307, 716] width 122 height 31
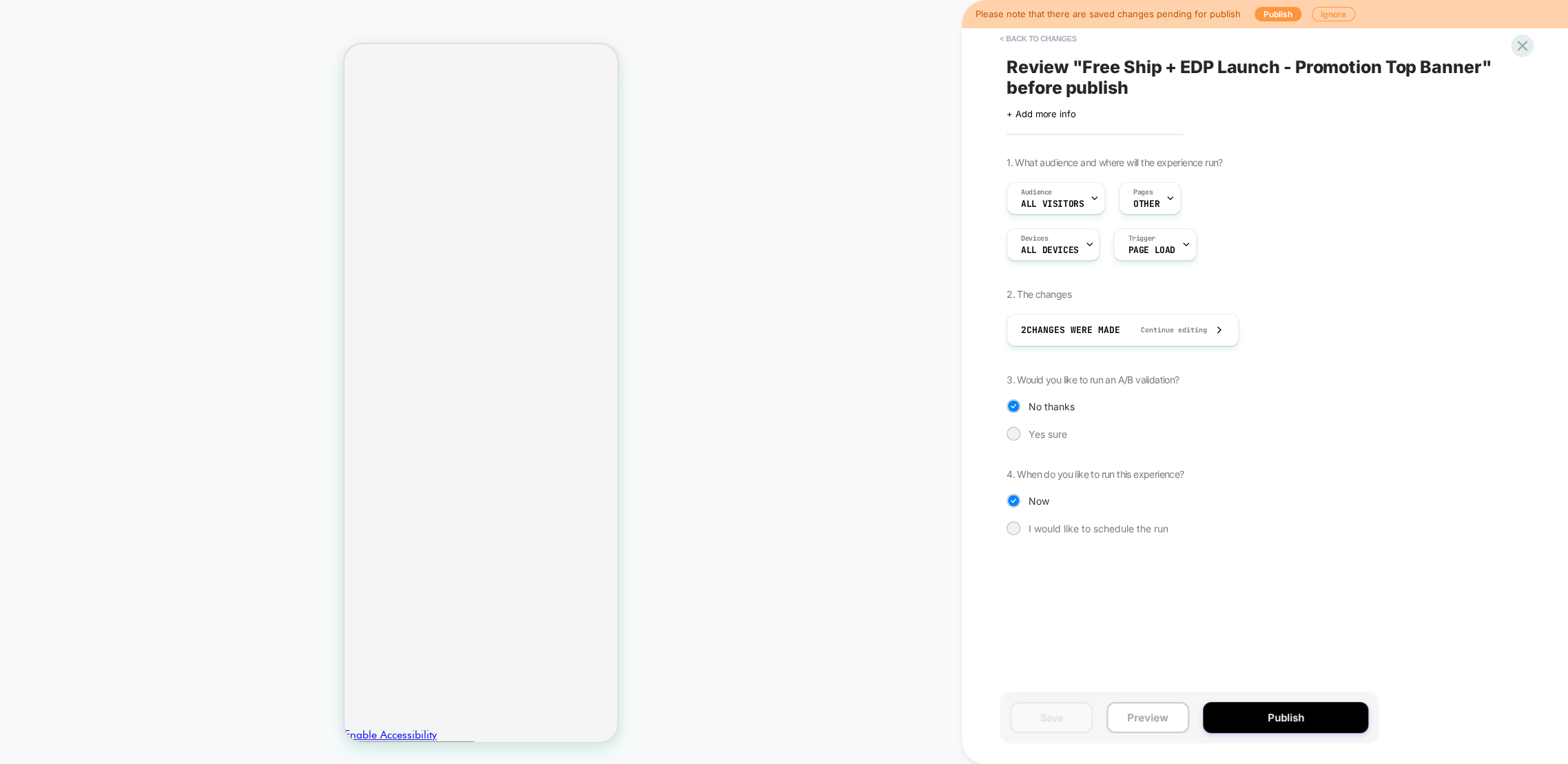
click at [1305, 716] on button "Publish" at bounding box center [1285, 716] width 165 height 31
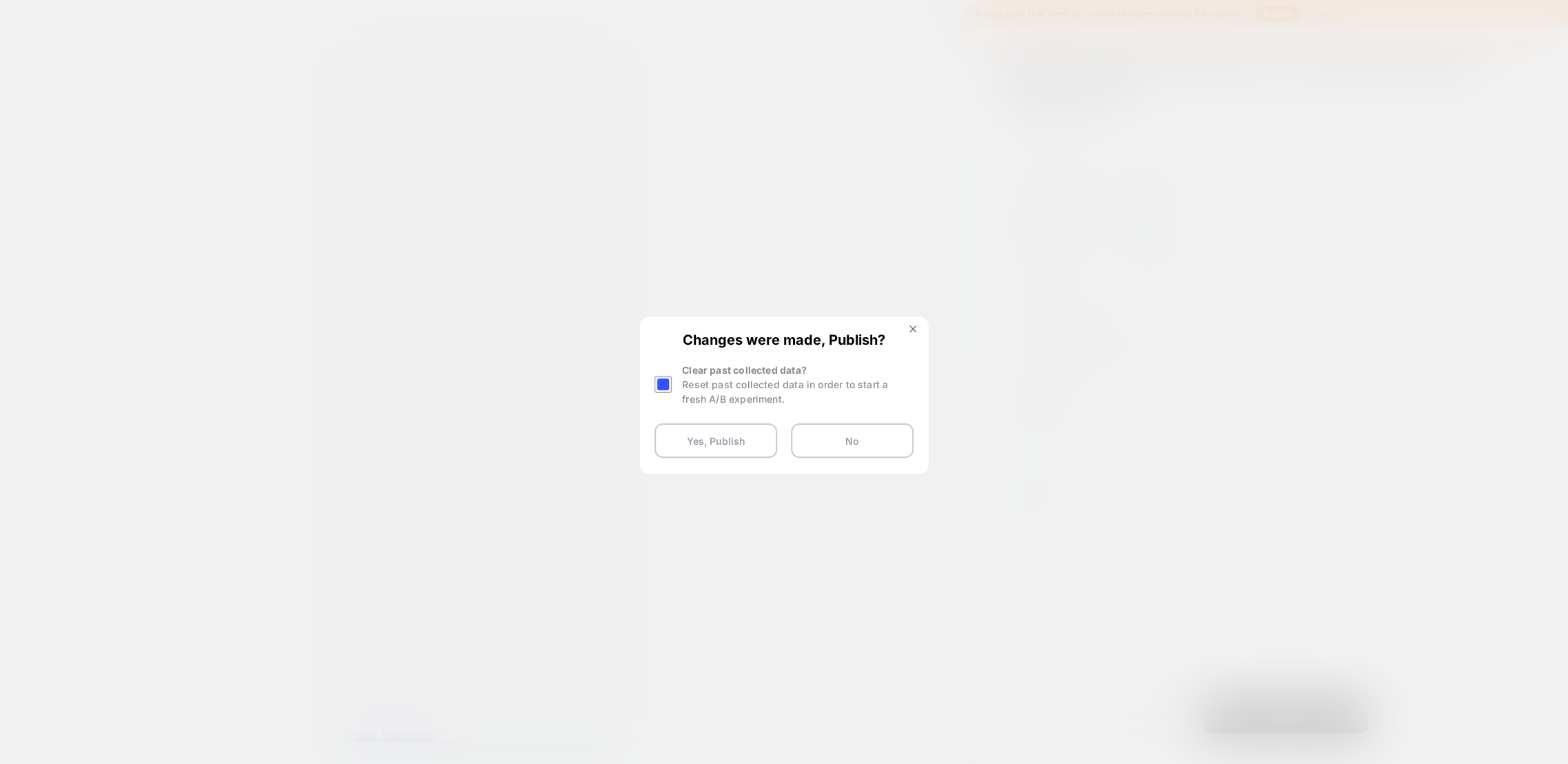
click at [679, 385] on div "Clear past collected data? Reset past collected data in order to start a fresh …" at bounding box center [784, 384] width 259 height 43
click at [661, 385] on div at bounding box center [663, 384] width 17 height 17
click at [722, 449] on button "Yes, Publish" at bounding box center [715, 440] width 122 height 35
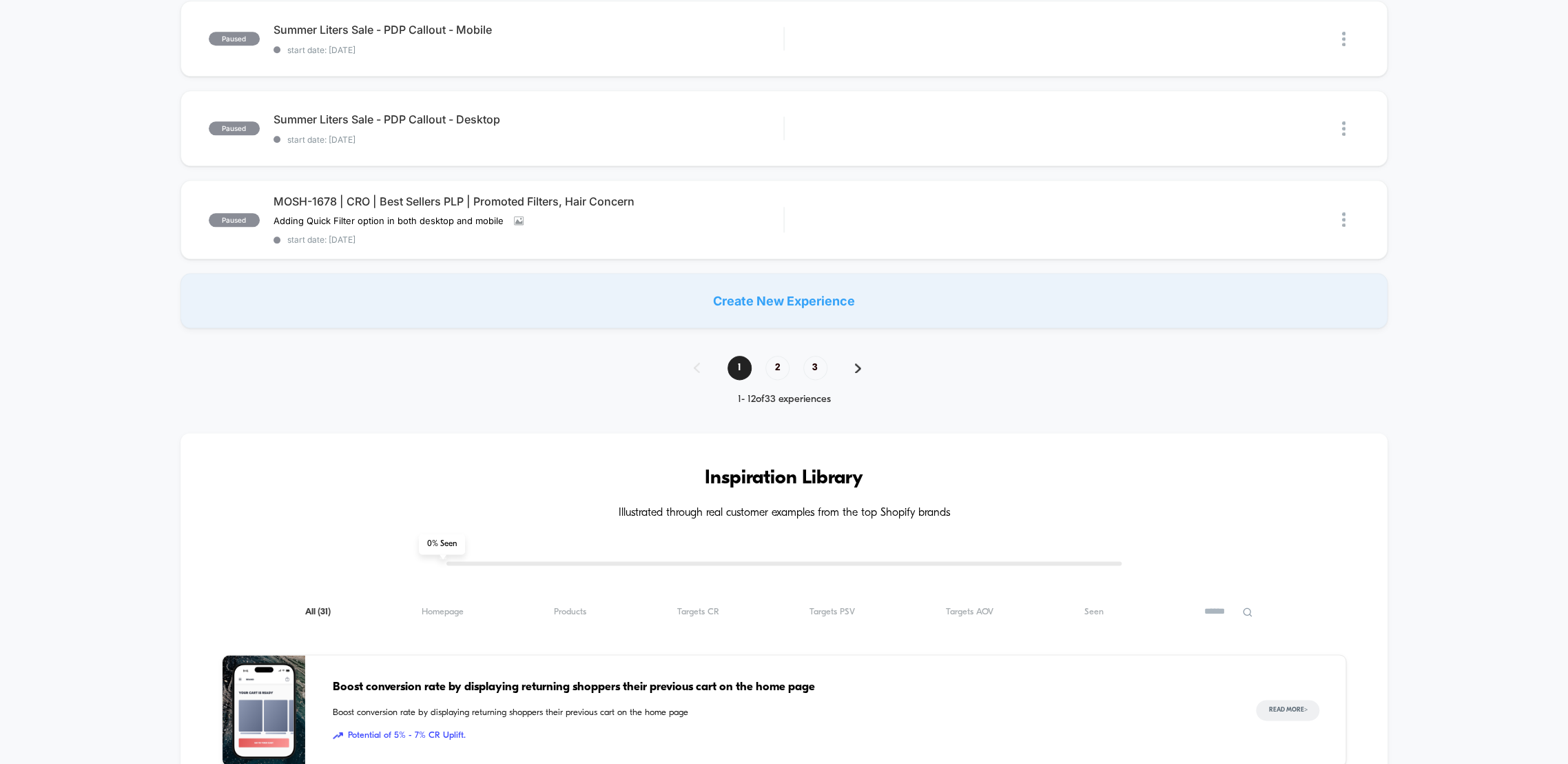
scroll to position [1148, 0]
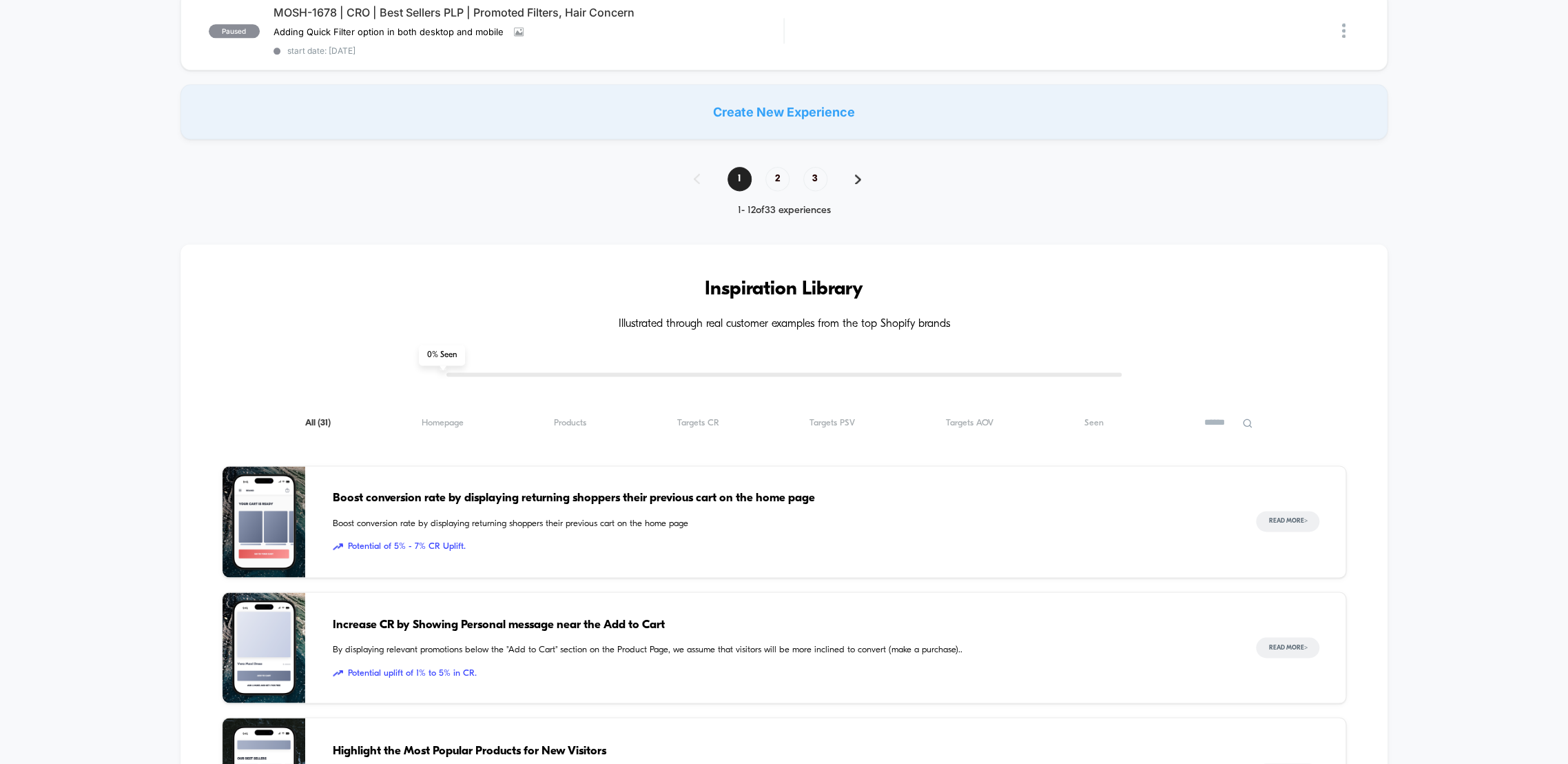
click at [771, 177] on span "2" at bounding box center [778, 179] width 24 height 24
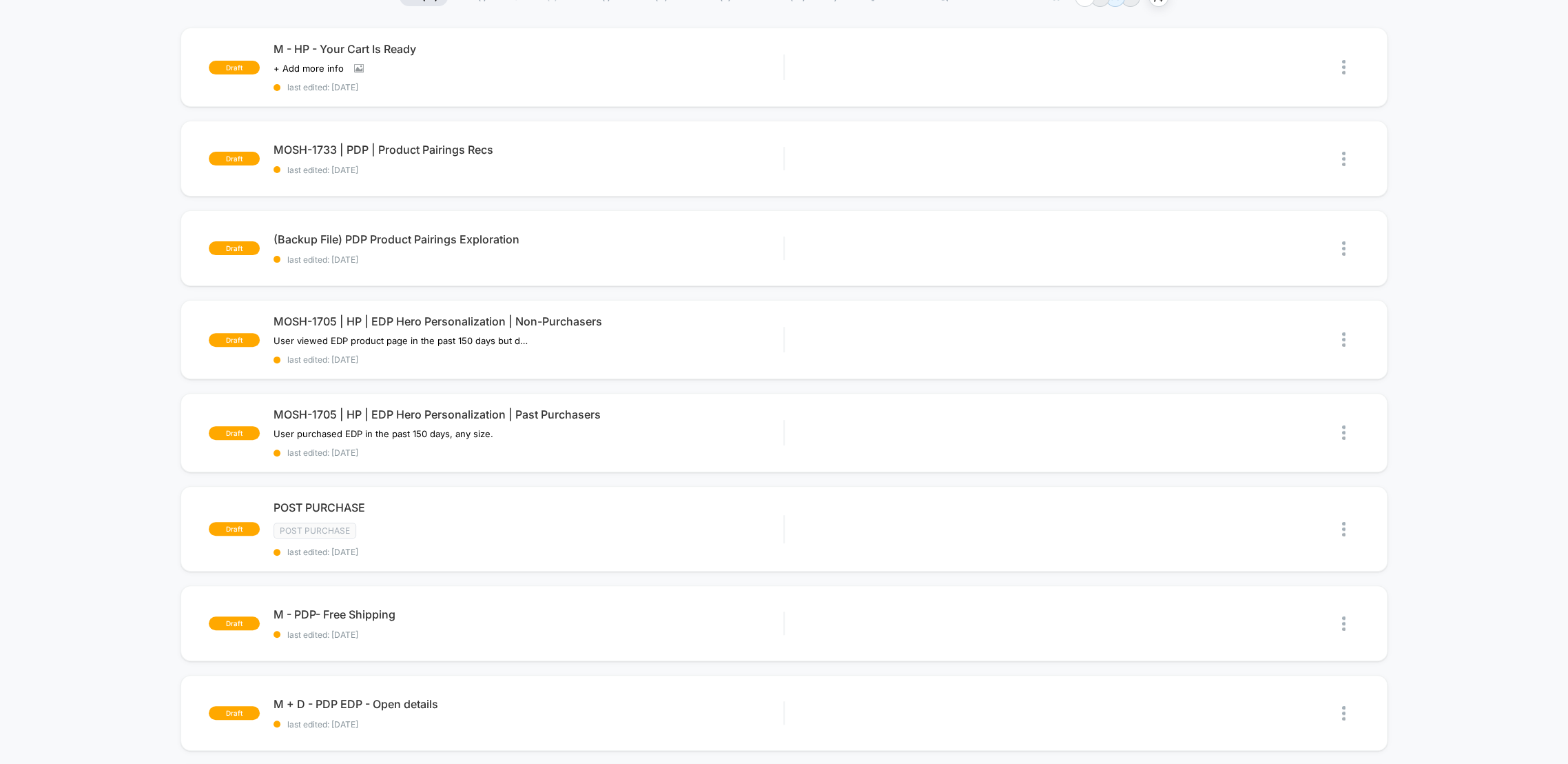
scroll to position [0, 0]
